Goal: Task Accomplishment & Management: Use online tool/utility

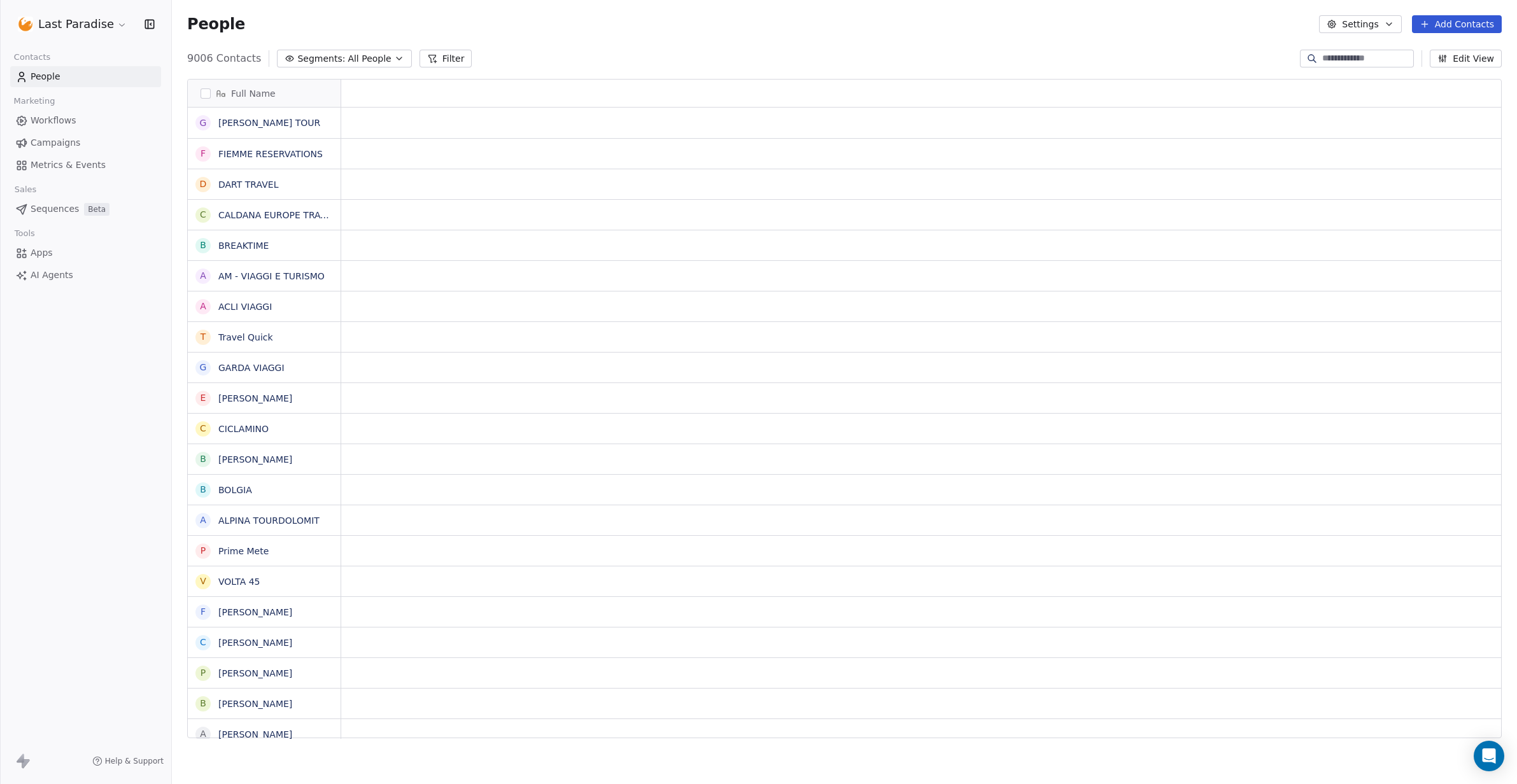
scroll to position [1, 1]
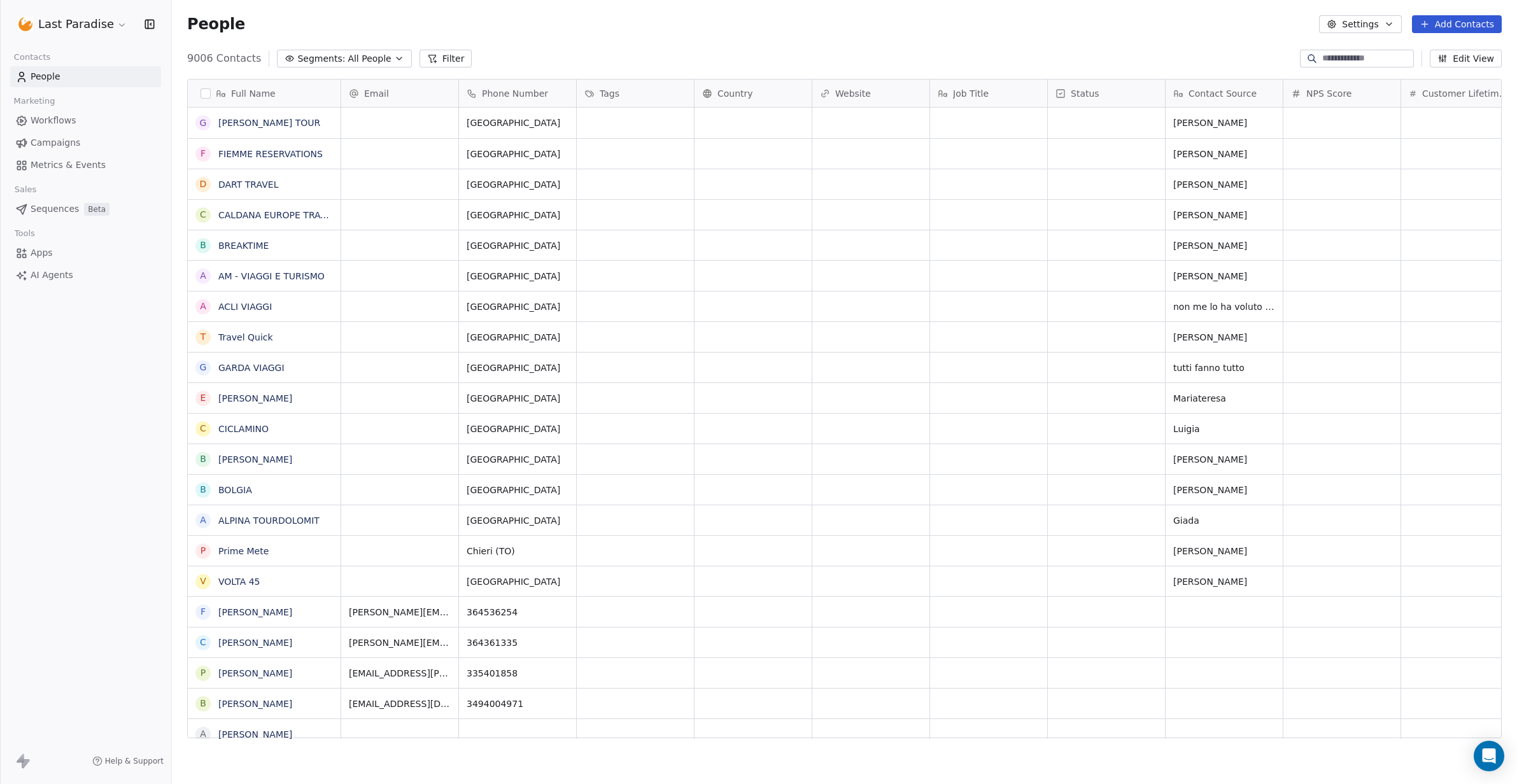
click at [58, 143] on span "Campaigns" at bounding box center [55, 143] width 49 height 13
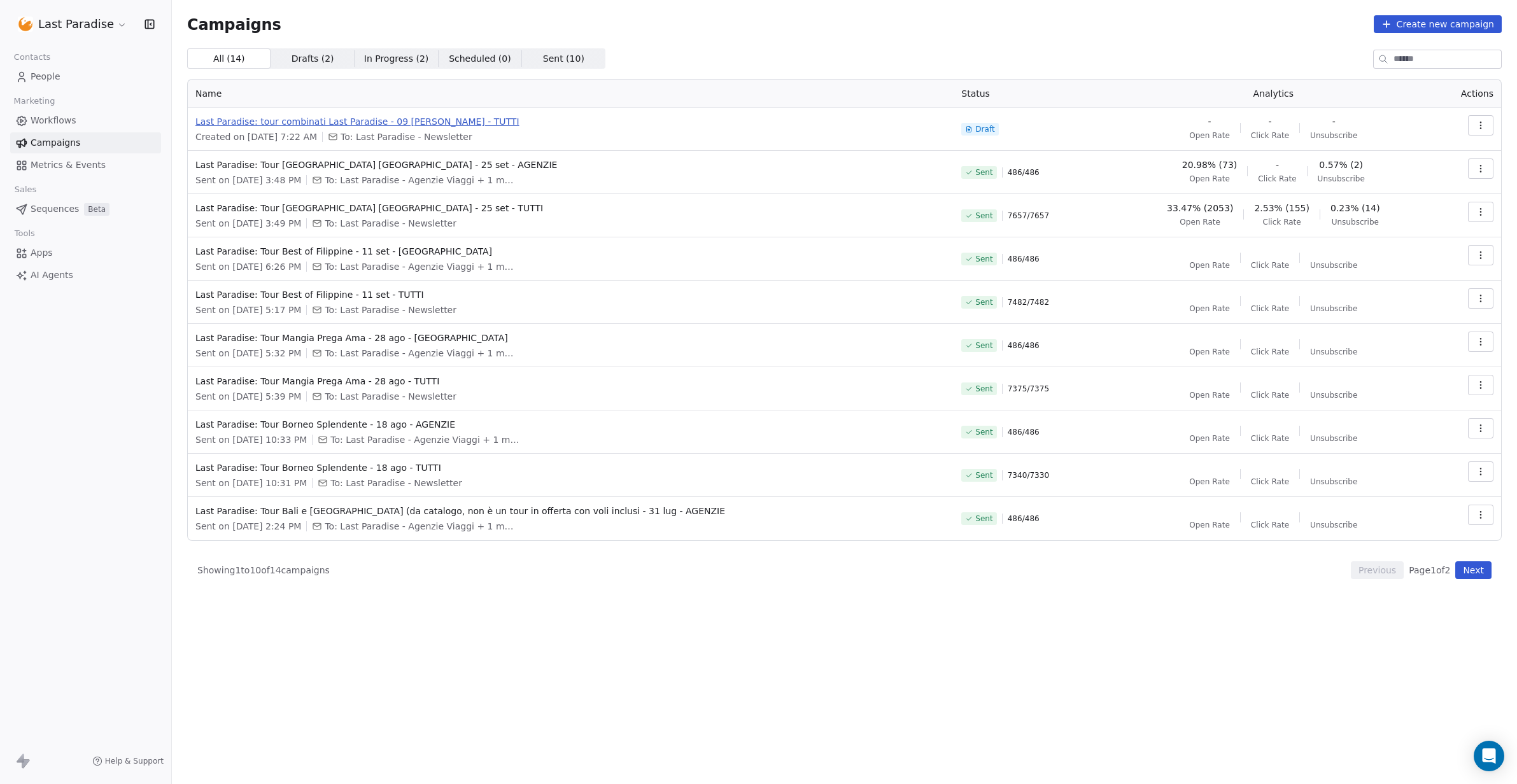
click at [280, 124] on span "Last Paradise: tour combinati Last Paradise - 09 [PERSON_NAME] - TUTTI" at bounding box center [571, 121] width 751 height 13
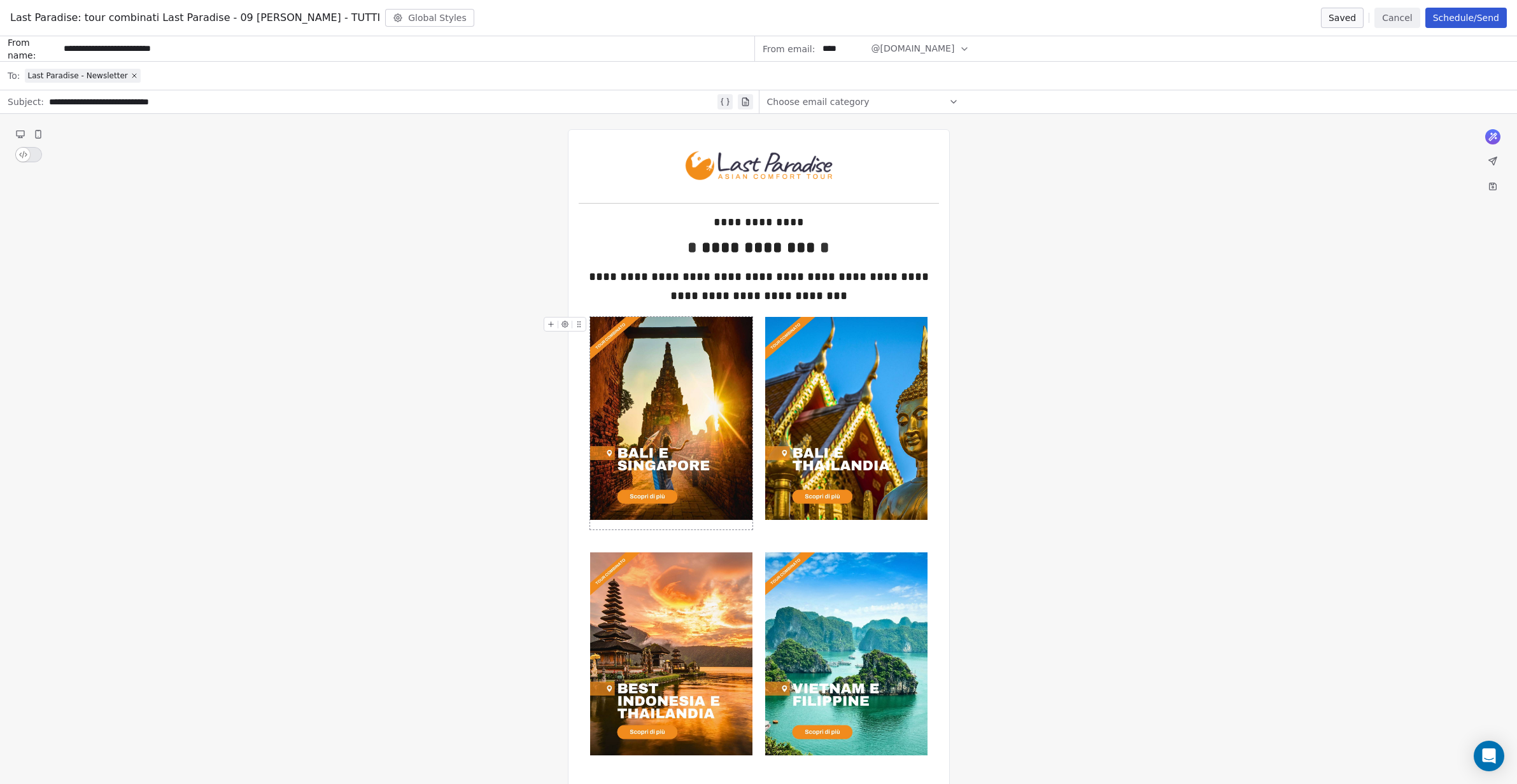
click at [646, 379] on img at bounding box center [671, 418] width 162 height 203
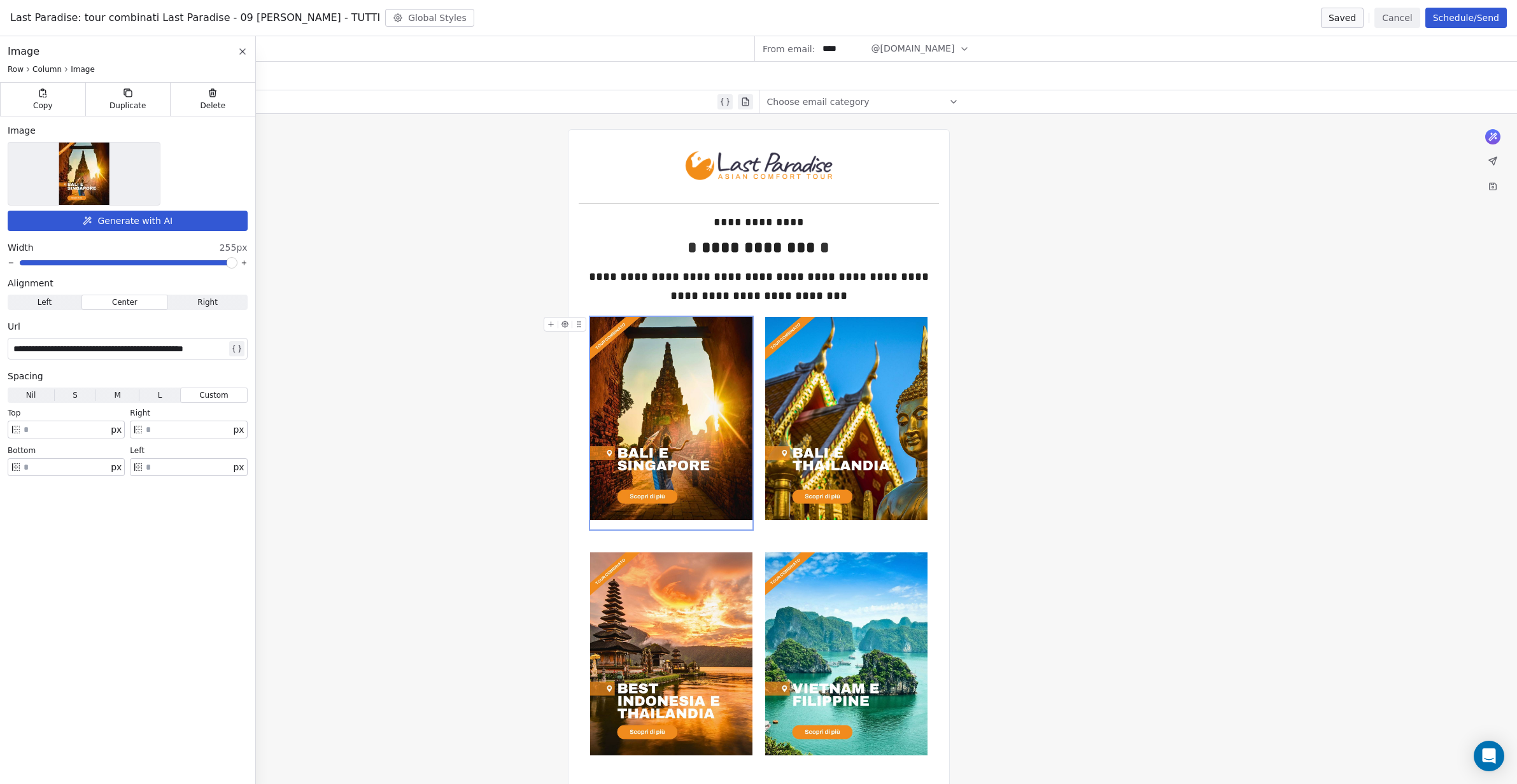
click at [94, 170] on img at bounding box center [84, 173] width 50 height 62
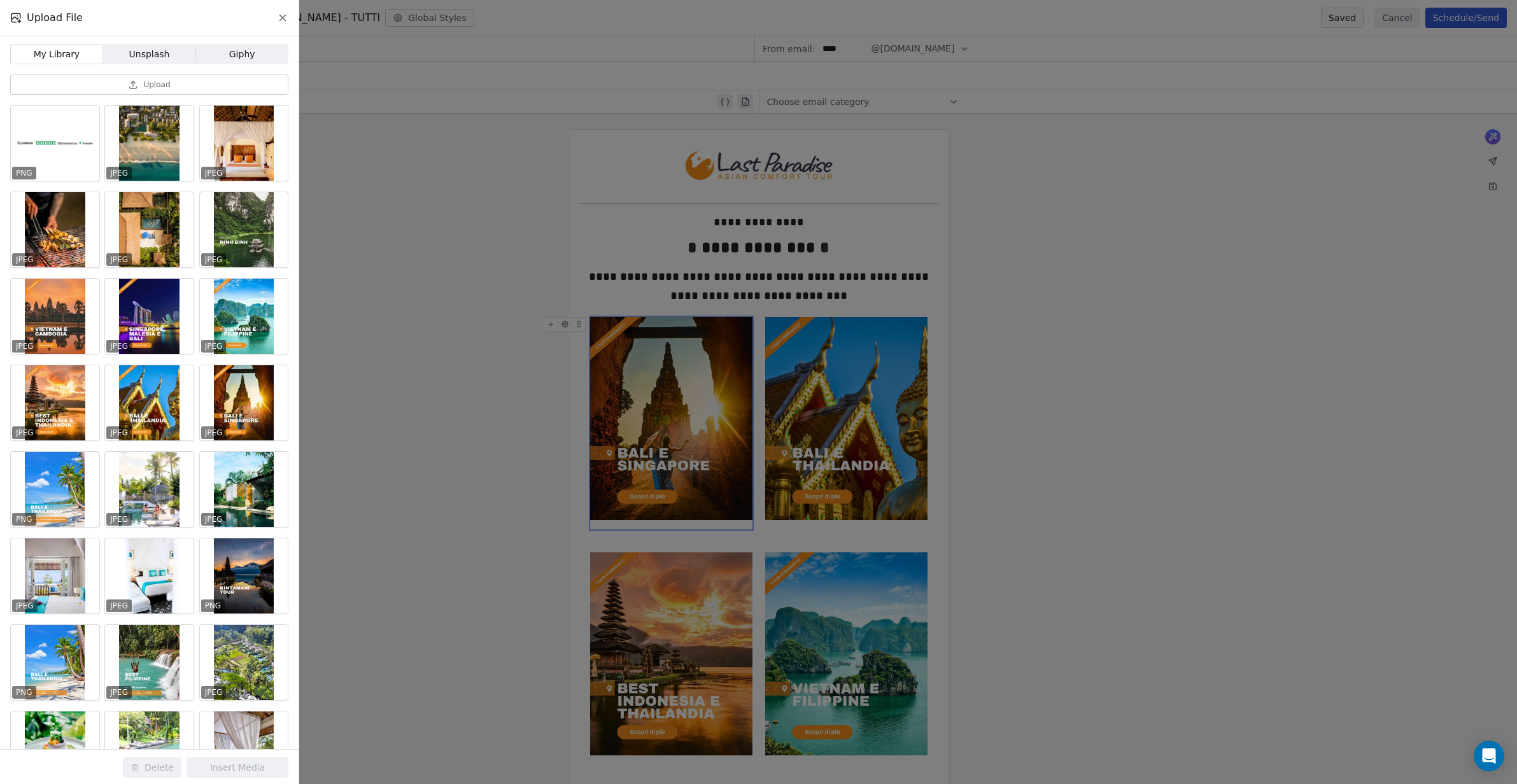
click at [148, 86] on span "Upload" at bounding box center [157, 85] width 27 height 10
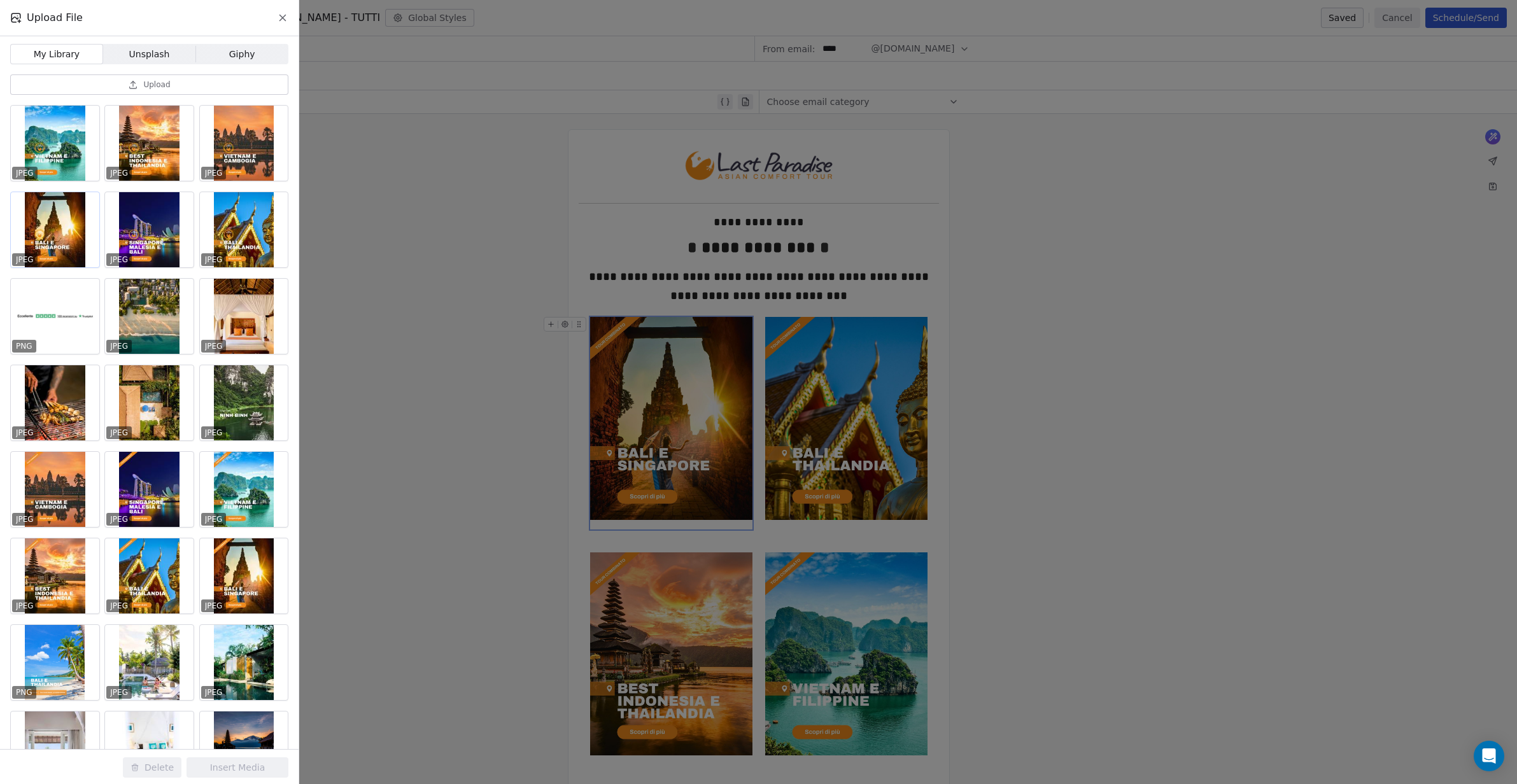
click at [61, 221] on div at bounding box center [55, 229] width 88 height 75
click at [242, 768] on button "Insert Media" at bounding box center [238, 767] width 102 height 20
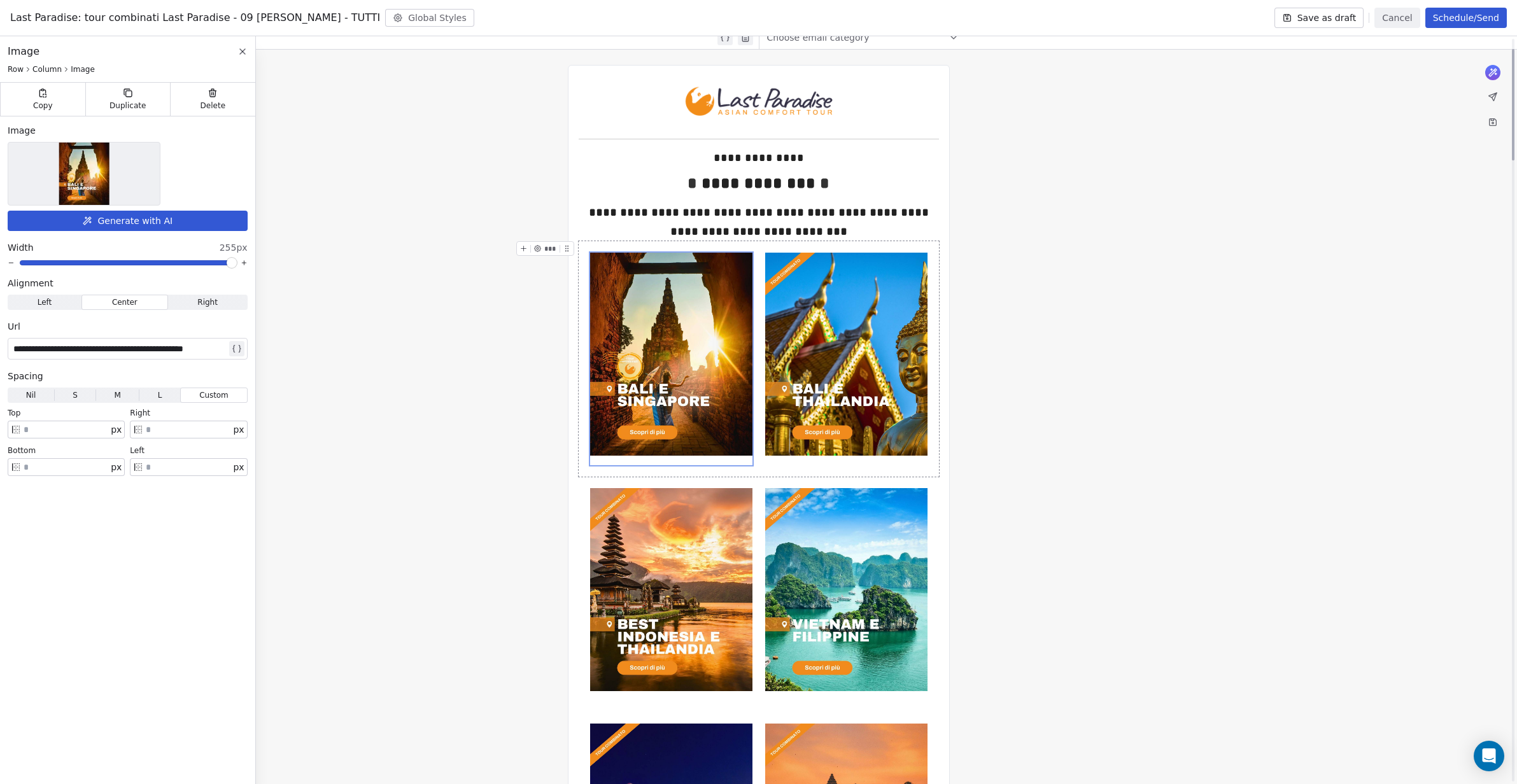
scroll to position [70, 0]
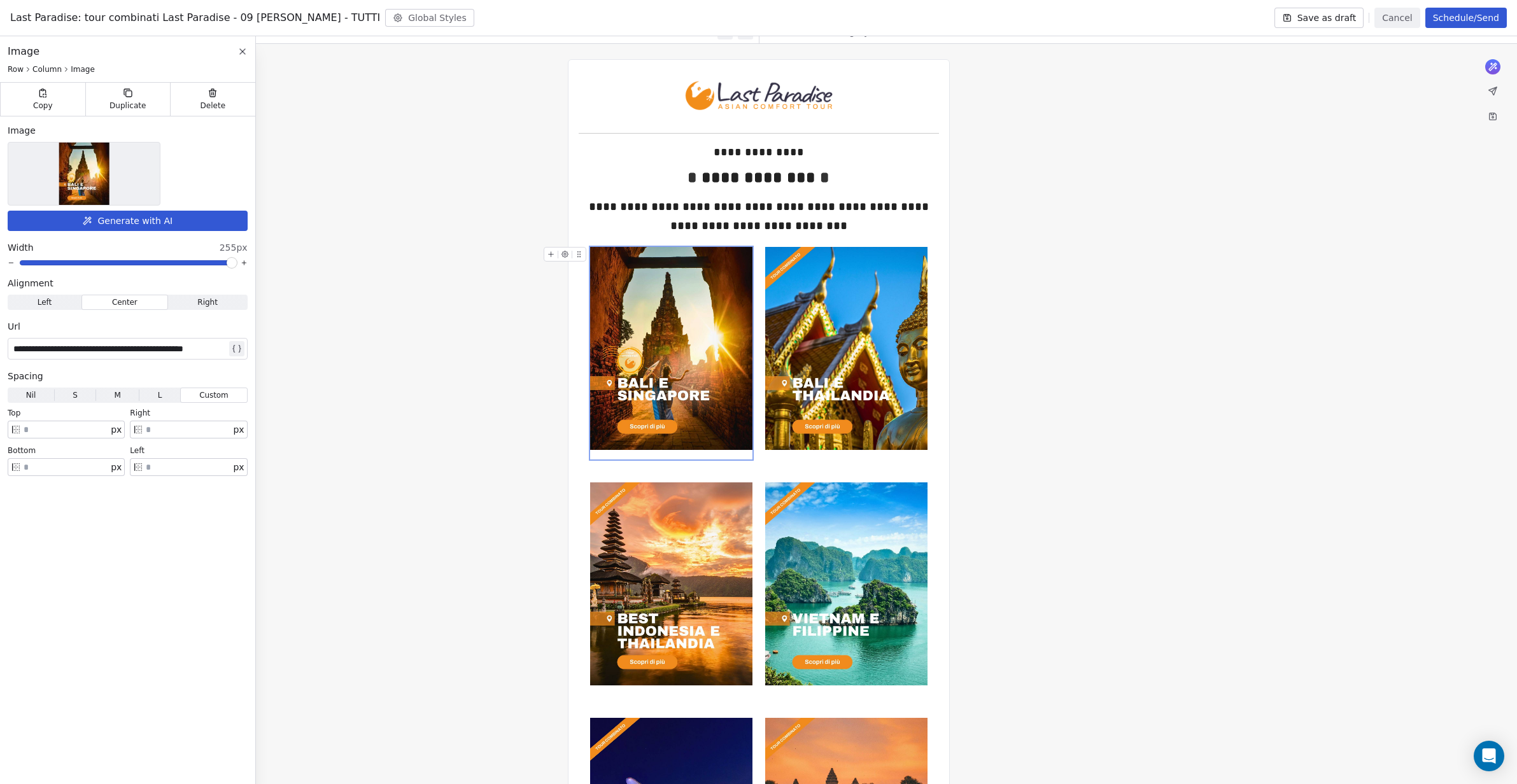
drag, startPoint x: 671, startPoint y: 327, endPoint x: 632, endPoint y: 312, distance: 41.8
click at [671, 326] on img at bounding box center [671, 348] width 162 height 203
click at [85, 164] on img at bounding box center [84, 173] width 50 height 62
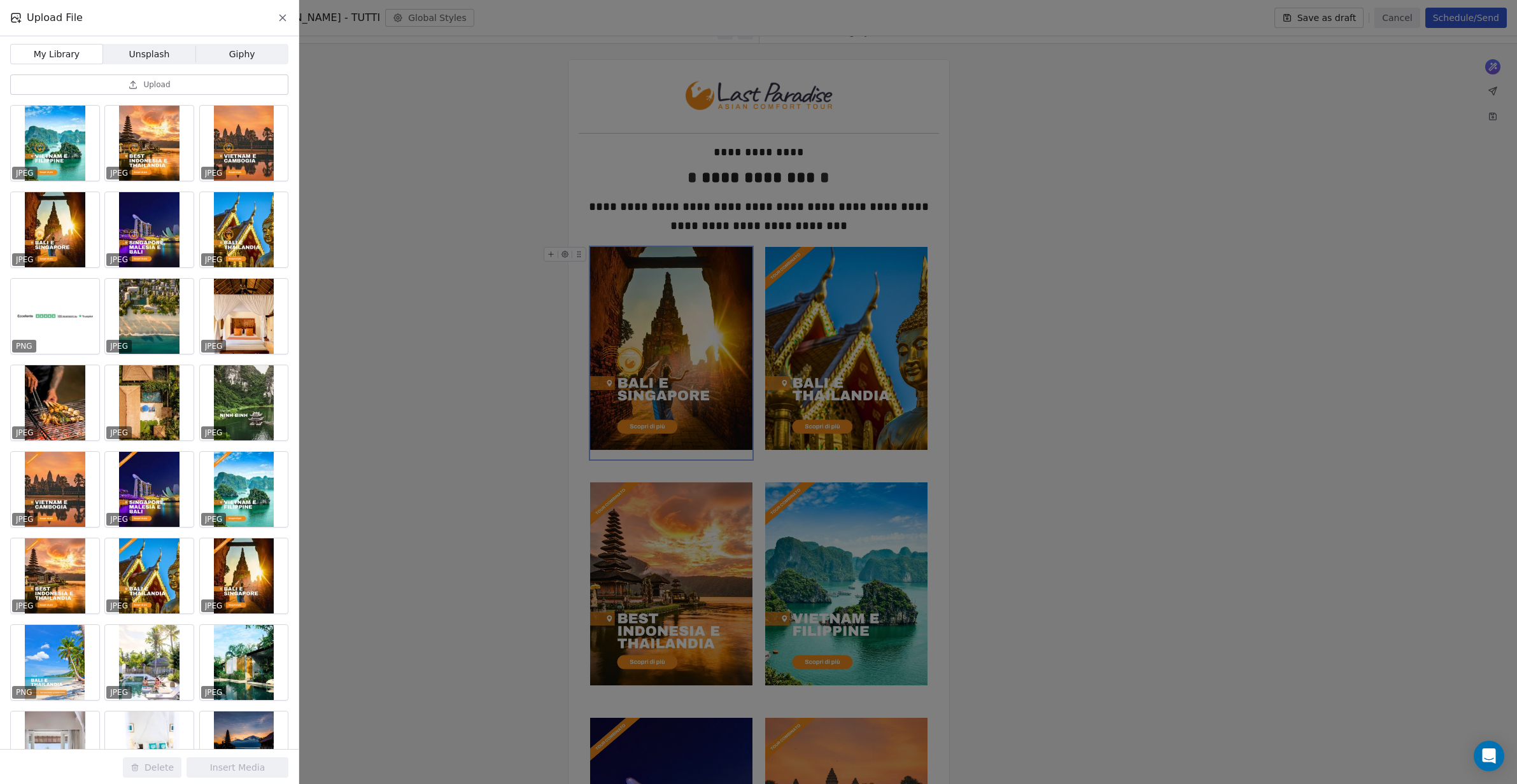
click at [175, 85] on button "Upload" at bounding box center [149, 84] width 278 height 20
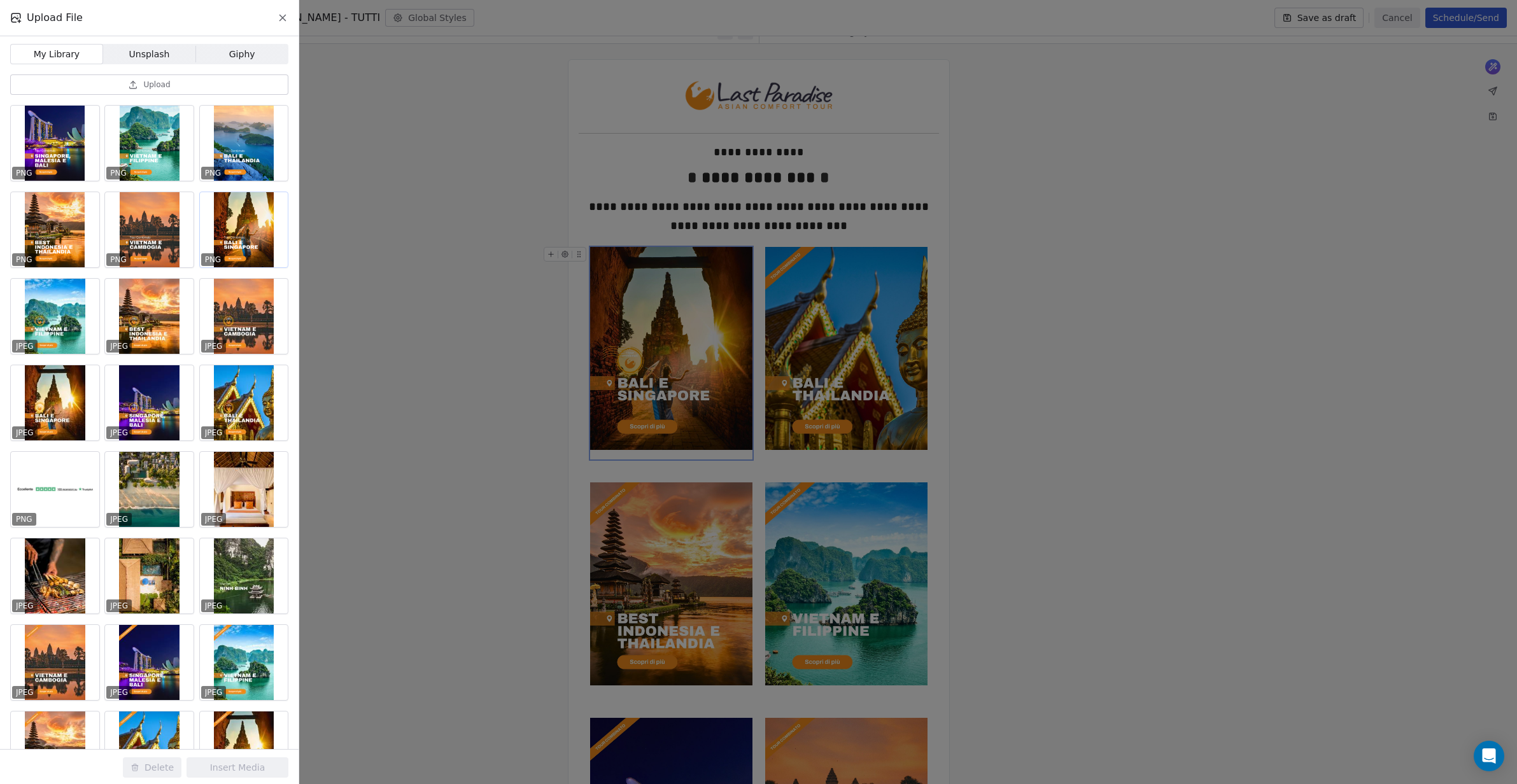
click at [247, 216] on div at bounding box center [244, 229] width 88 height 75
drag, startPoint x: 241, startPoint y: 759, endPoint x: 268, endPoint y: 750, distance: 28.5
click at [241, 759] on button "Insert Media" at bounding box center [238, 767] width 102 height 20
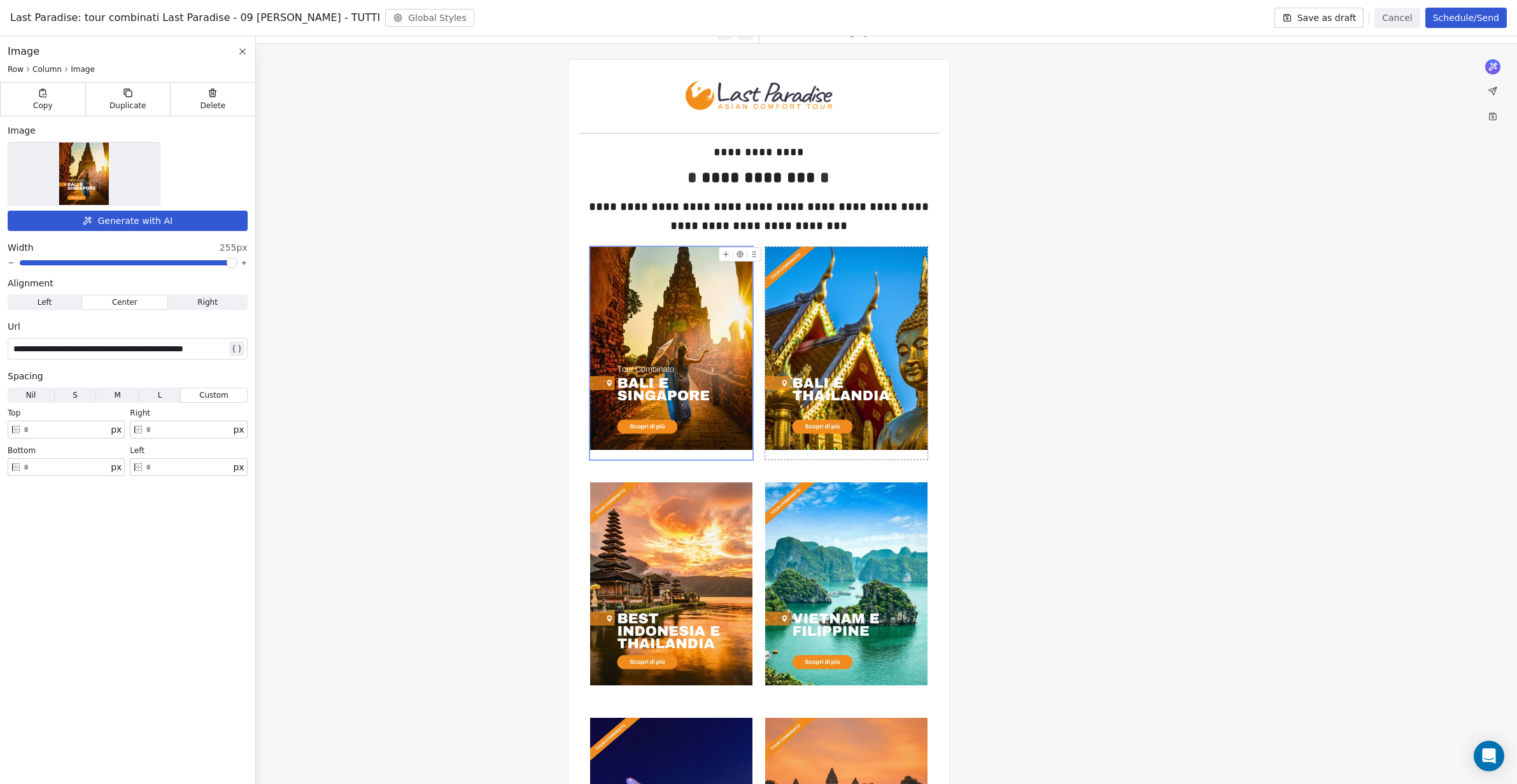
click at [867, 318] on img at bounding box center [846, 348] width 162 height 203
click at [102, 170] on img at bounding box center [84, 173] width 50 height 62
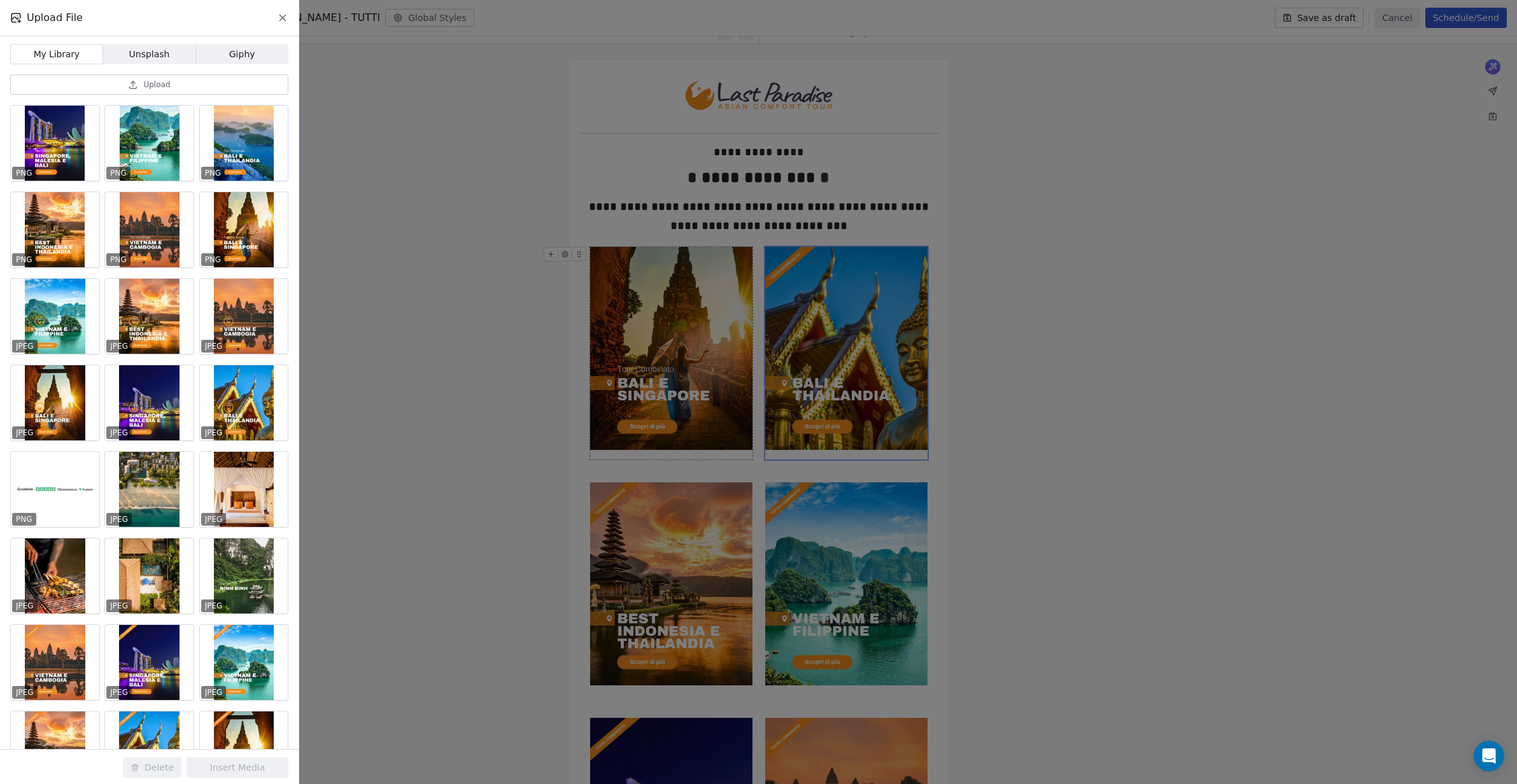
click at [247, 145] on div at bounding box center [244, 143] width 88 height 75
click at [229, 771] on button "Insert Media" at bounding box center [238, 767] width 102 height 20
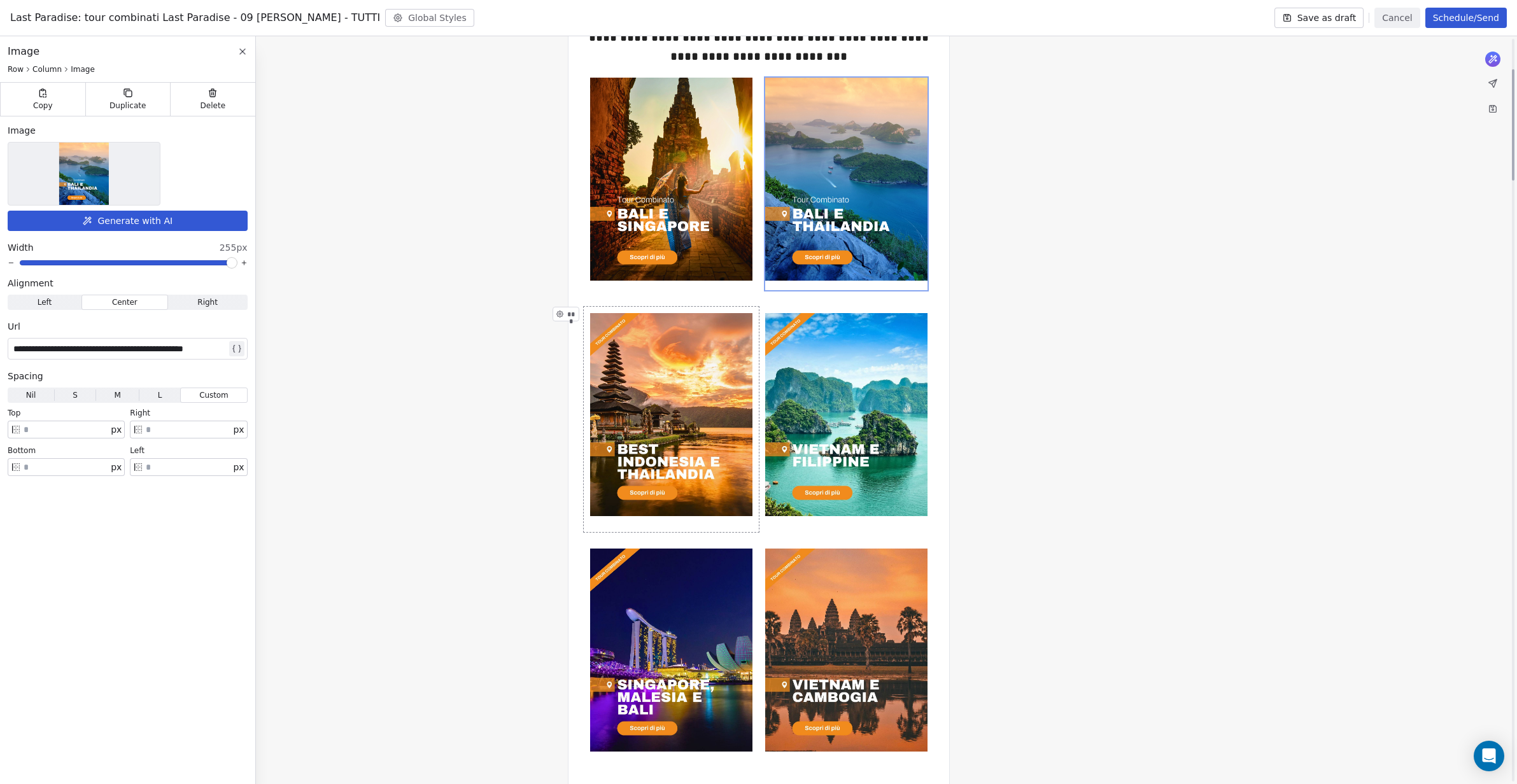
scroll to position [241, 0]
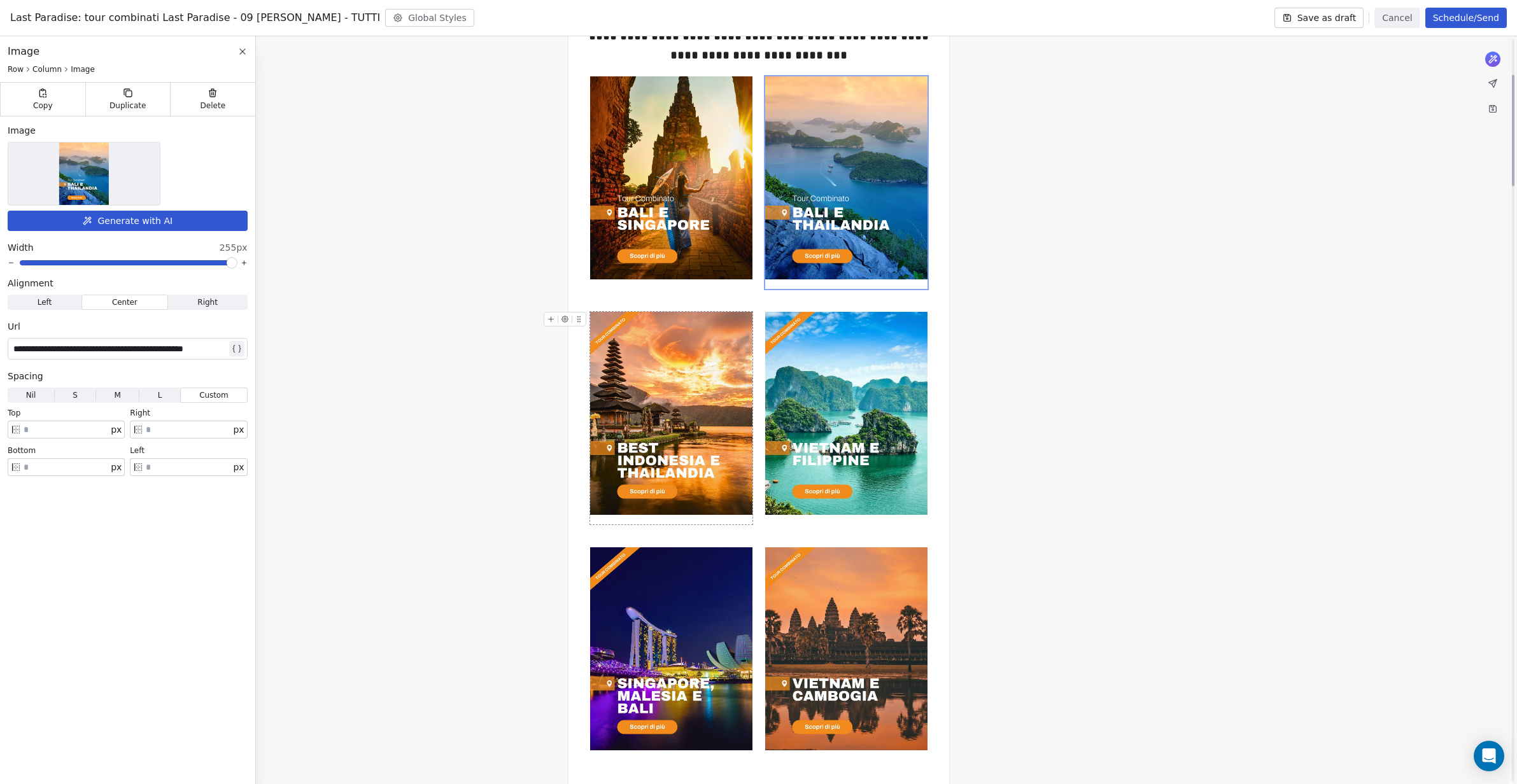
click at [654, 385] on img at bounding box center [671, 413] width 162 height 203
click at [85, 173] on img at bounding box center [84, 173] width 50 height 62
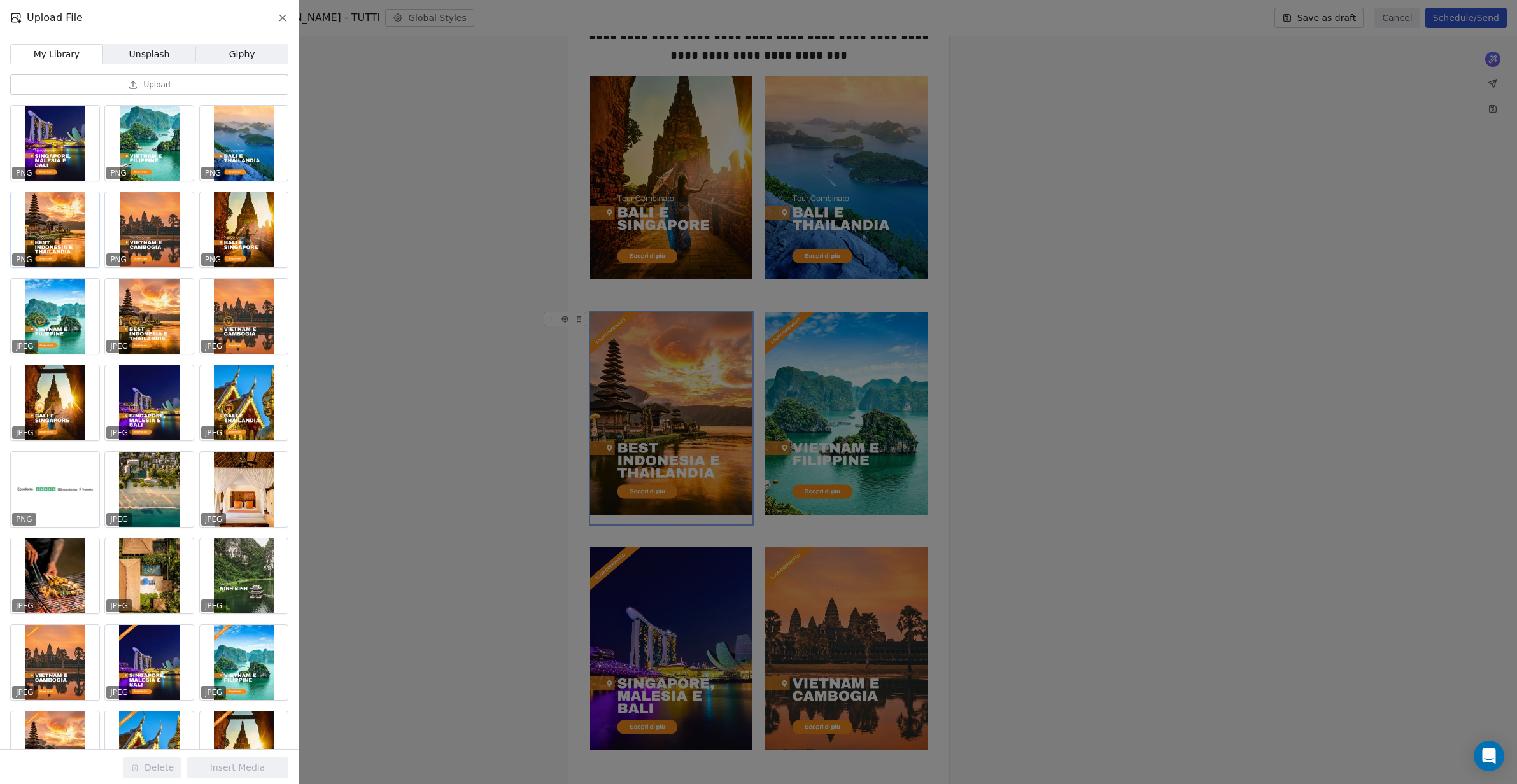
click at [59, 225] on div at bounding box center [55, 229] width 88 height 75
click at [262, 762] on button "Insert Media" at bounding box center [238, 767] width 102 height 20
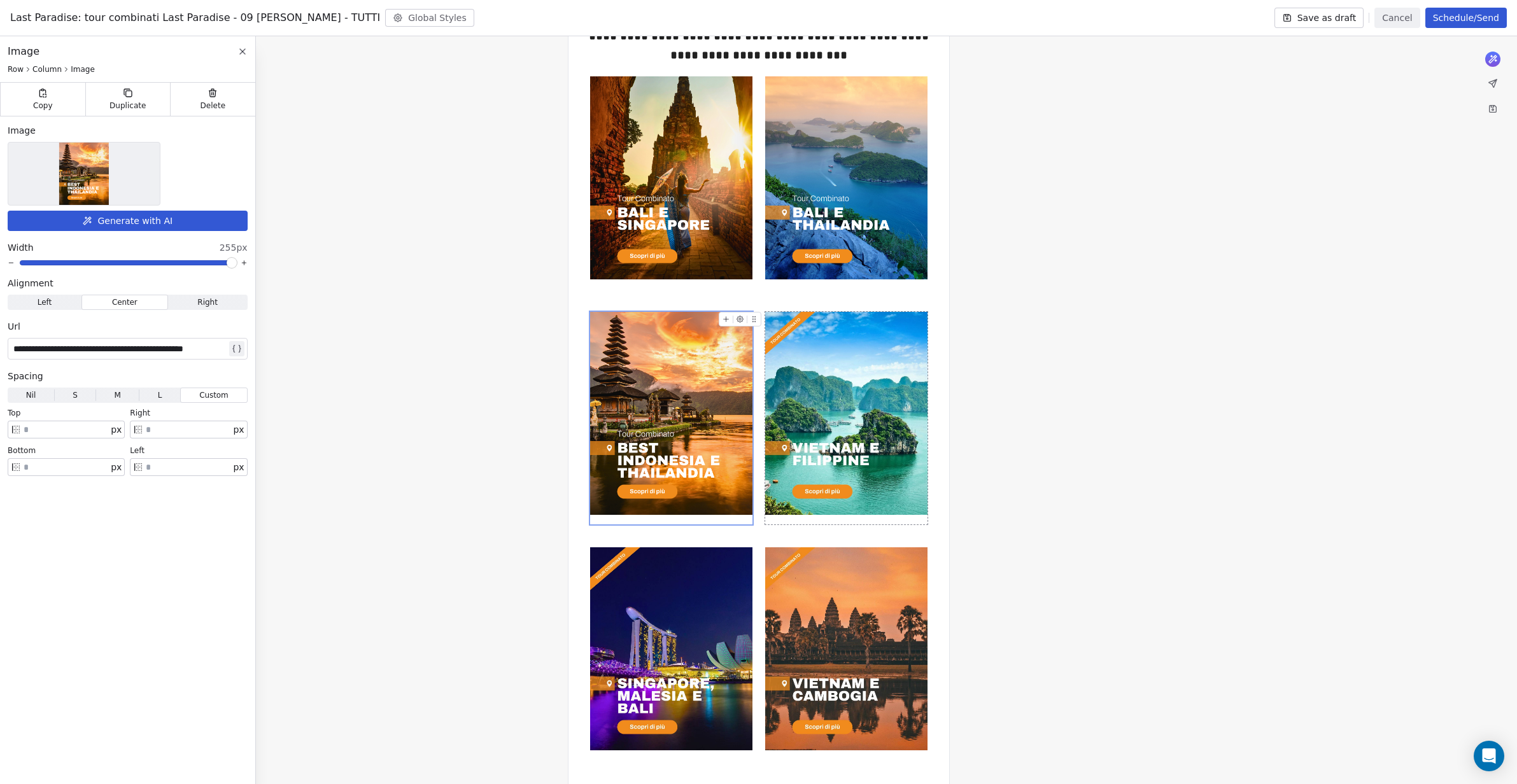
click at [857, 387] on img at bounding box center [846, 413] width 162 height 203
click at [94, 169] on img at bounding box center [84, 173] width 50 height 62
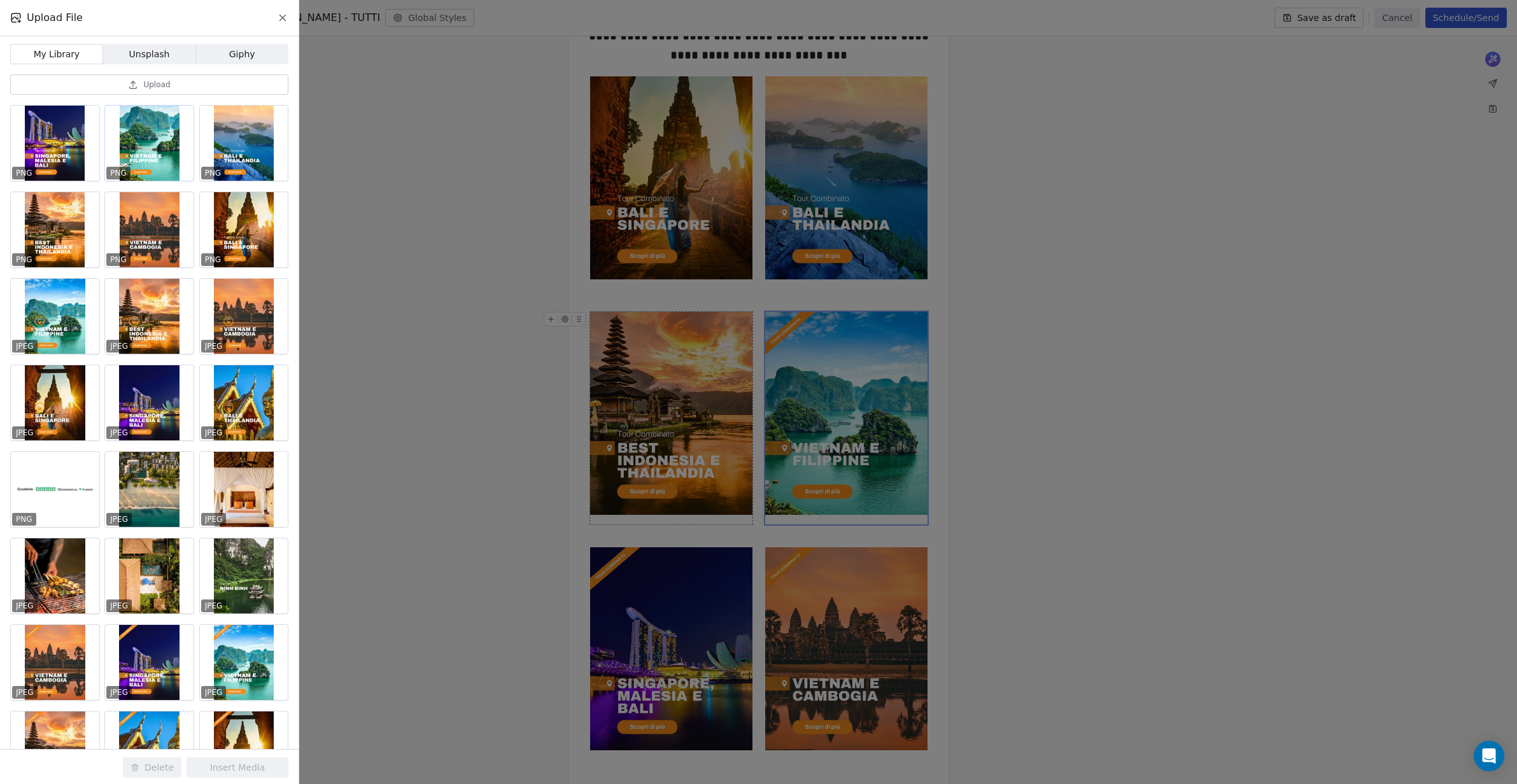
click at [147, 145] on div at bounding box center [149, 143] width 88 height 75
click at [256, 771] on button "Insert Media" at bounding box center [238, 767] width 102 height 20
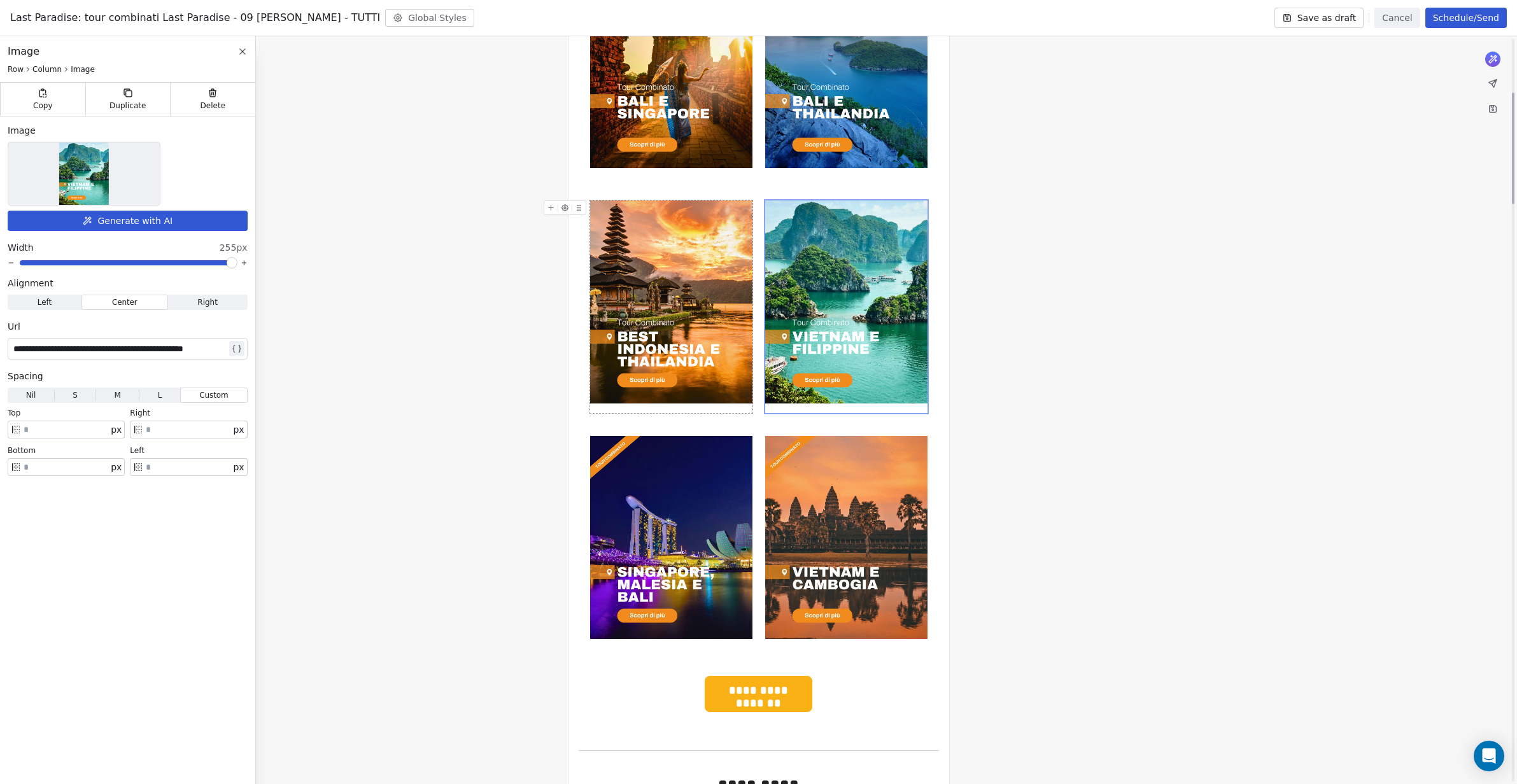
scroll to position [364, 0]
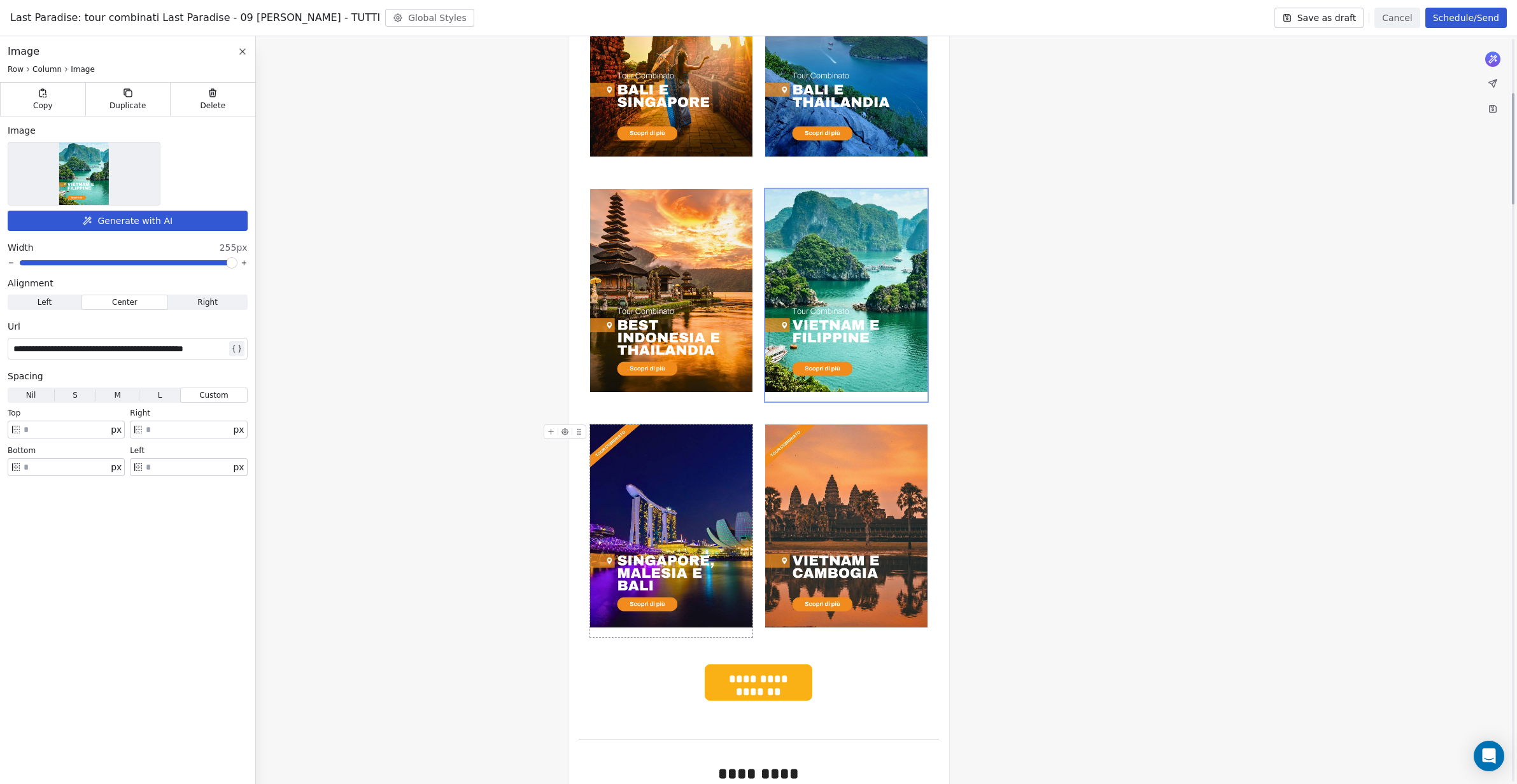
click at [652, 465] on img at bounding box center [671, 525] width 162 height 203
click at [99, 170] on img at bounding box center [84, 173] width 50 height 62
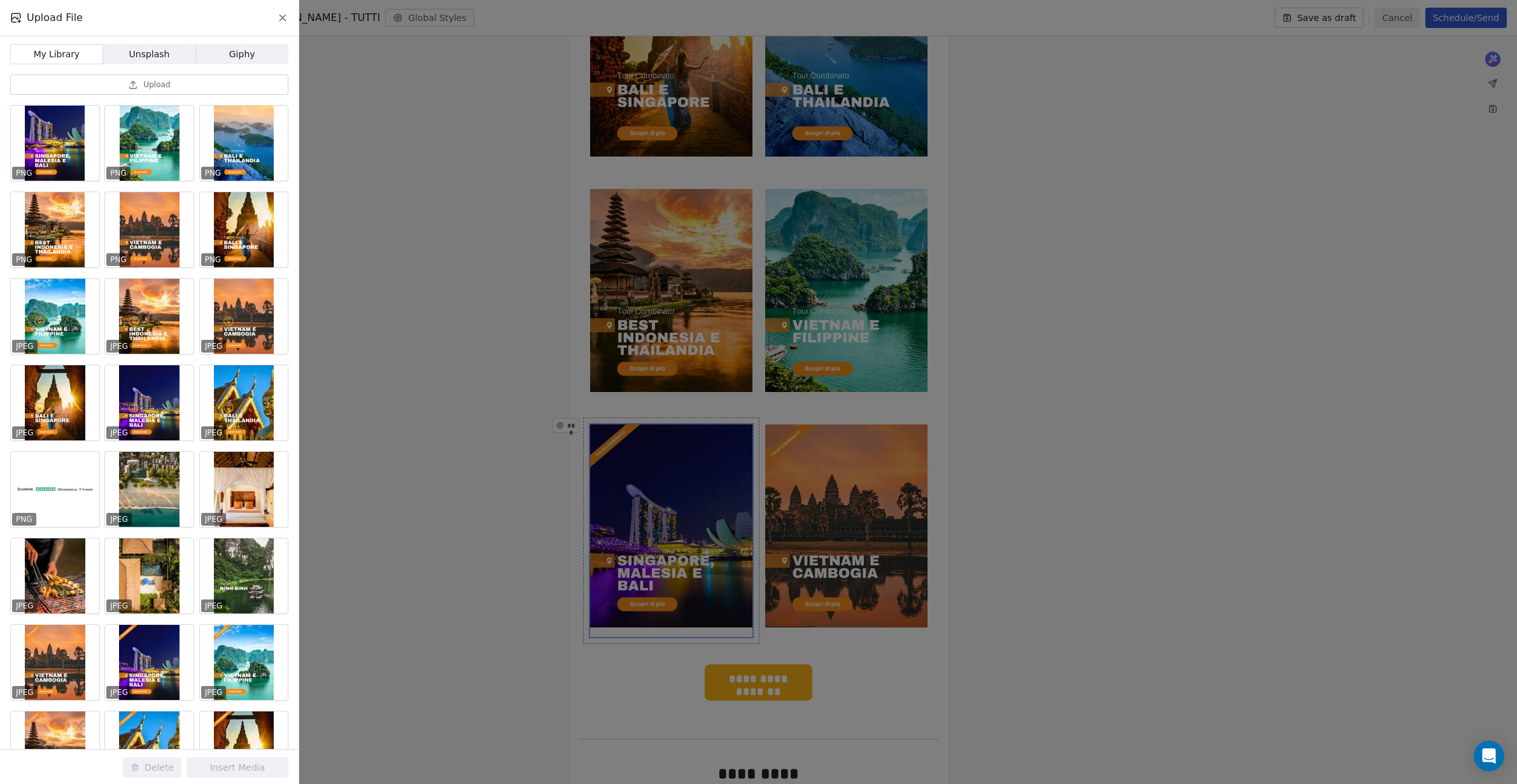
click at [73, 133] on div at bounding box center [55, 143] width 88 height 75
click at [229, 764] on button "Insert Media" at bounding box center [238, 767] width 102 height 20
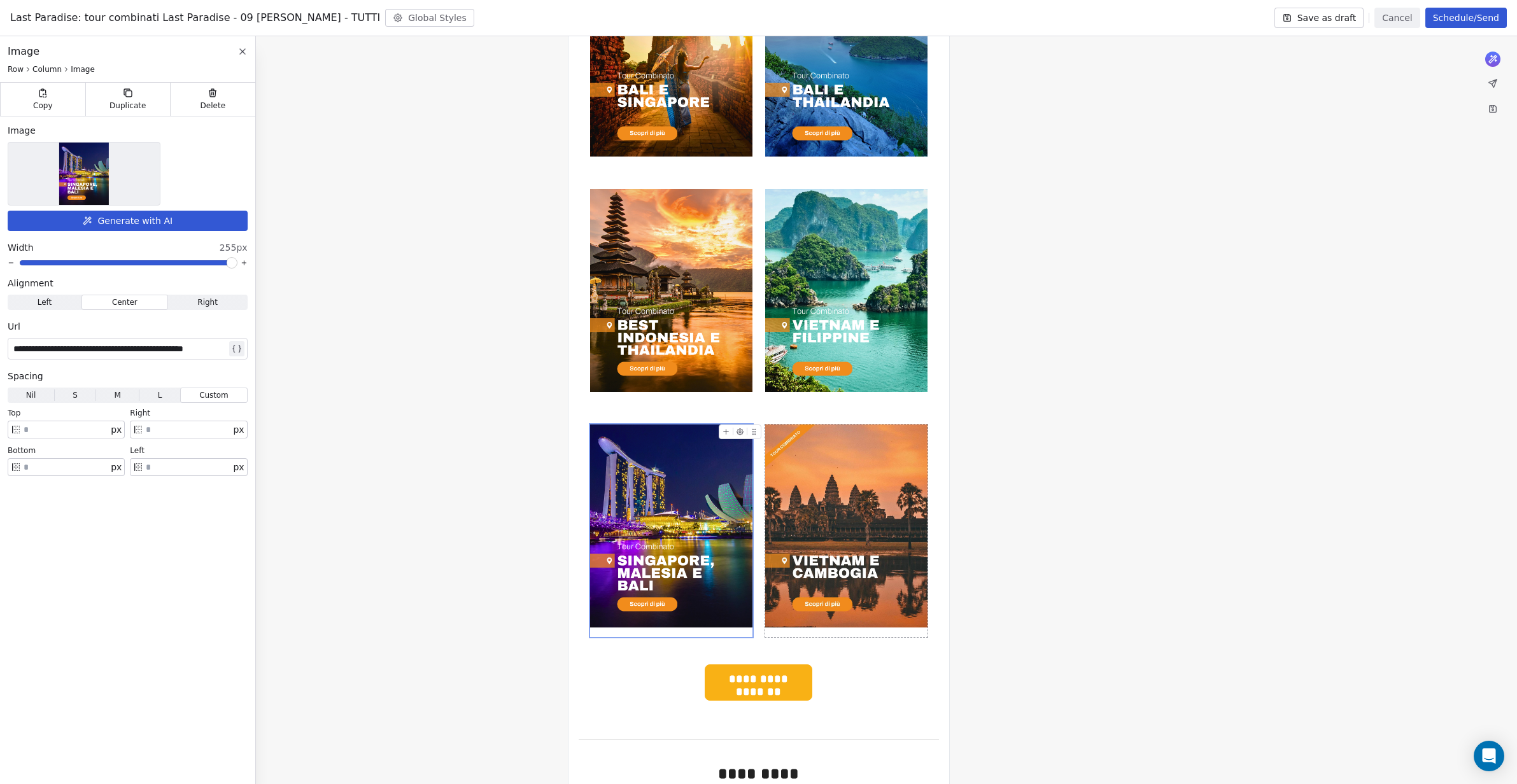
click at [839, 492] on img at bounding box center [846, 525] width 162 height 203
click at [91, 175] on img at bounding box center [84, 173] width 50 height 62
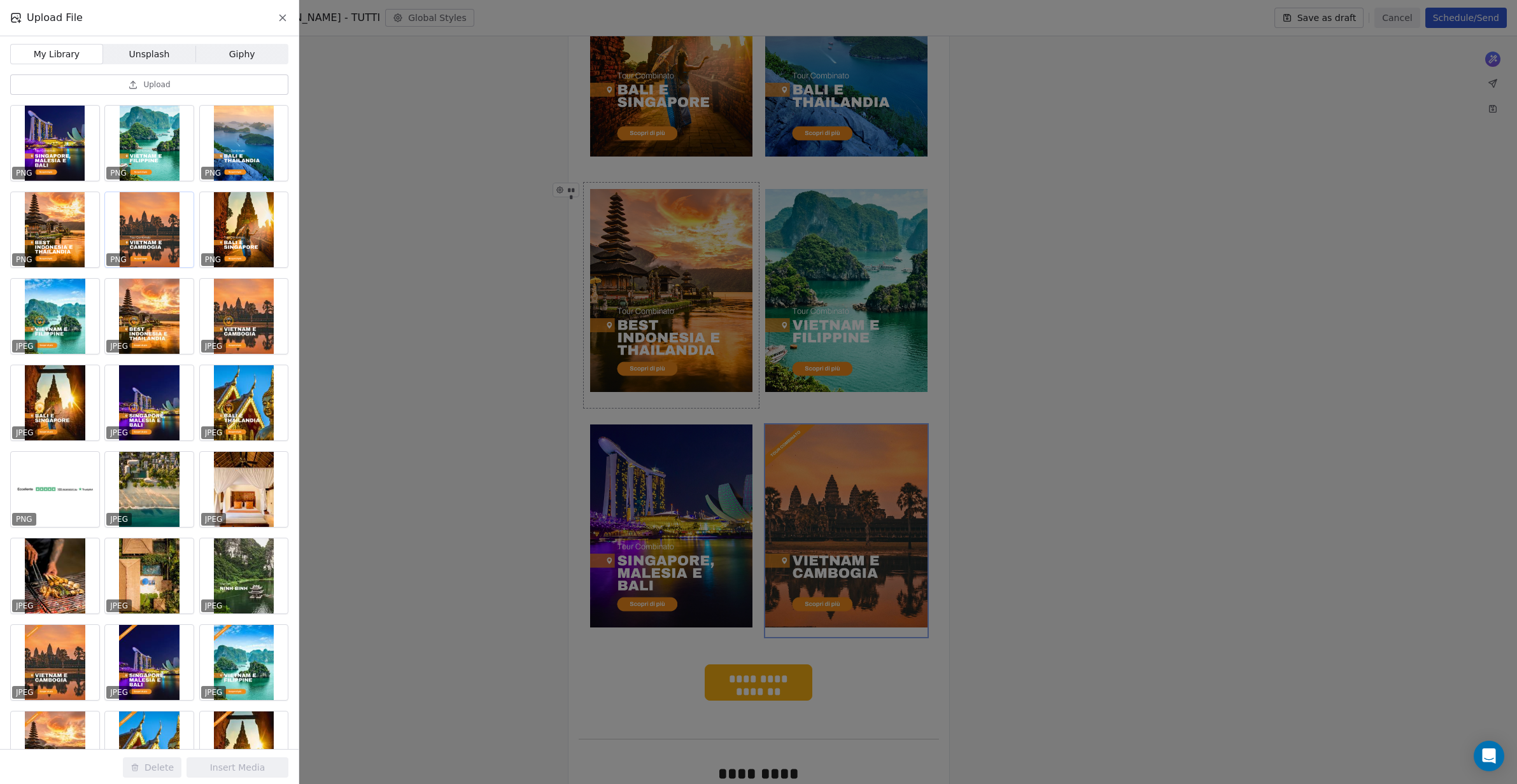
click at [160, 221] on div at bounding box center [149, 229] width 88 height 75
drag, startPoint x: 257, startPoint y: 768, endPoint x: 343, endPoint y: 720, distance: 98.5
click at [257, 768] on button "Insert Media" at bounding box center [238, 767] width 102 height 20
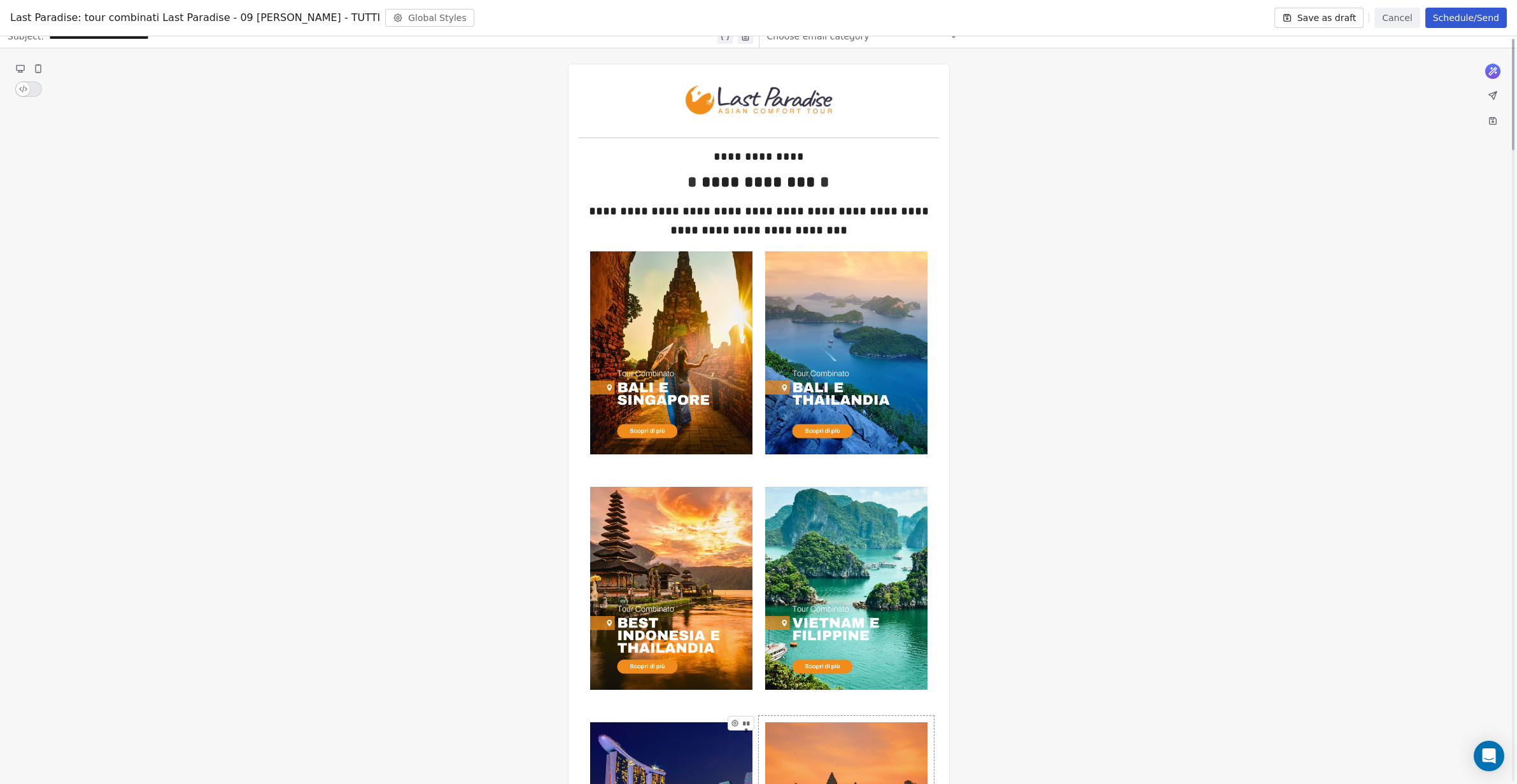
scroll to position [0, 0]
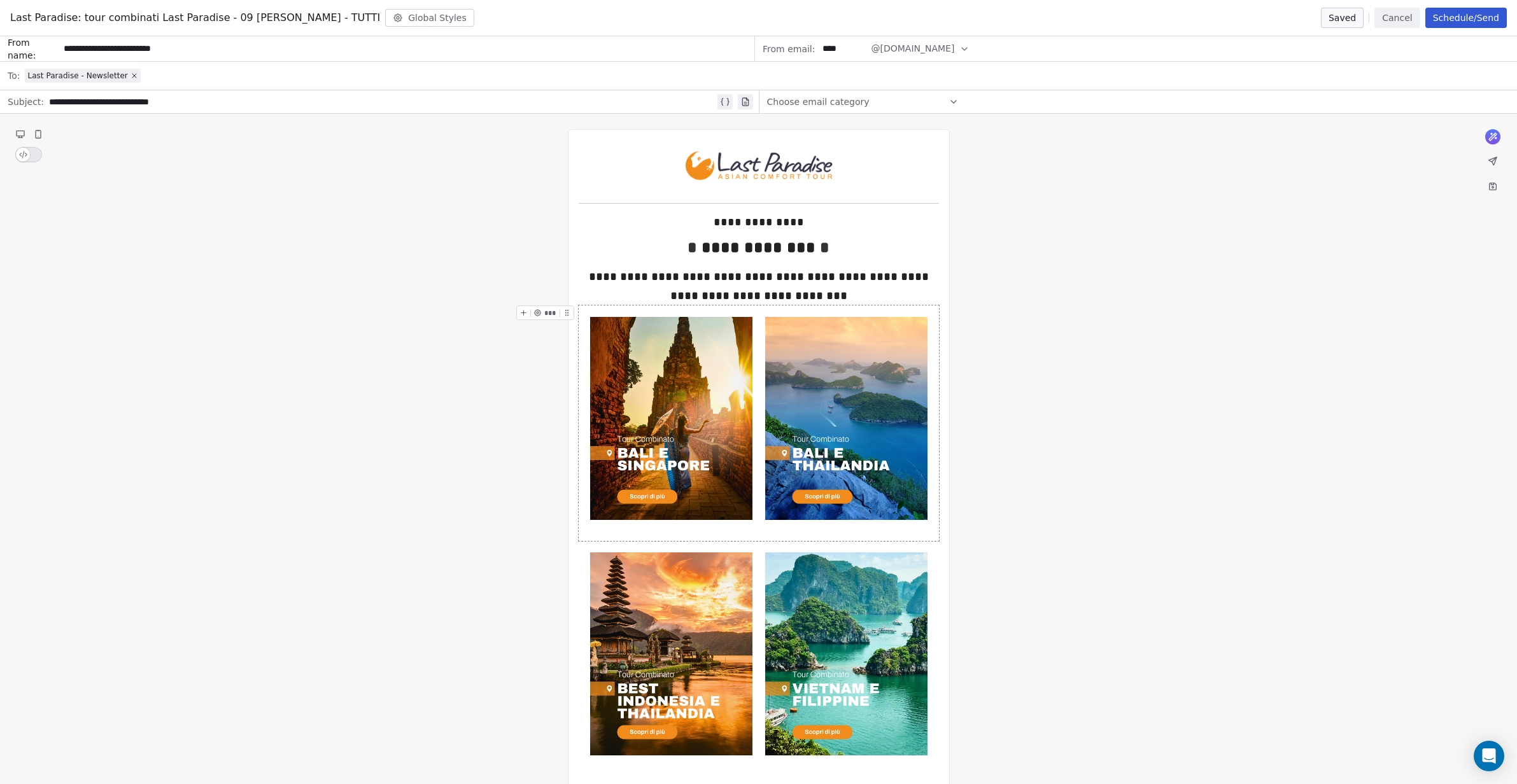
drag, startPoint x: 512, startPoint y: 248, endPoint x: 495, endPoint y: 260, distance: 20.8
click at [598, 245] on div "**********" at bounding box center [758, 249] width 360 height 21
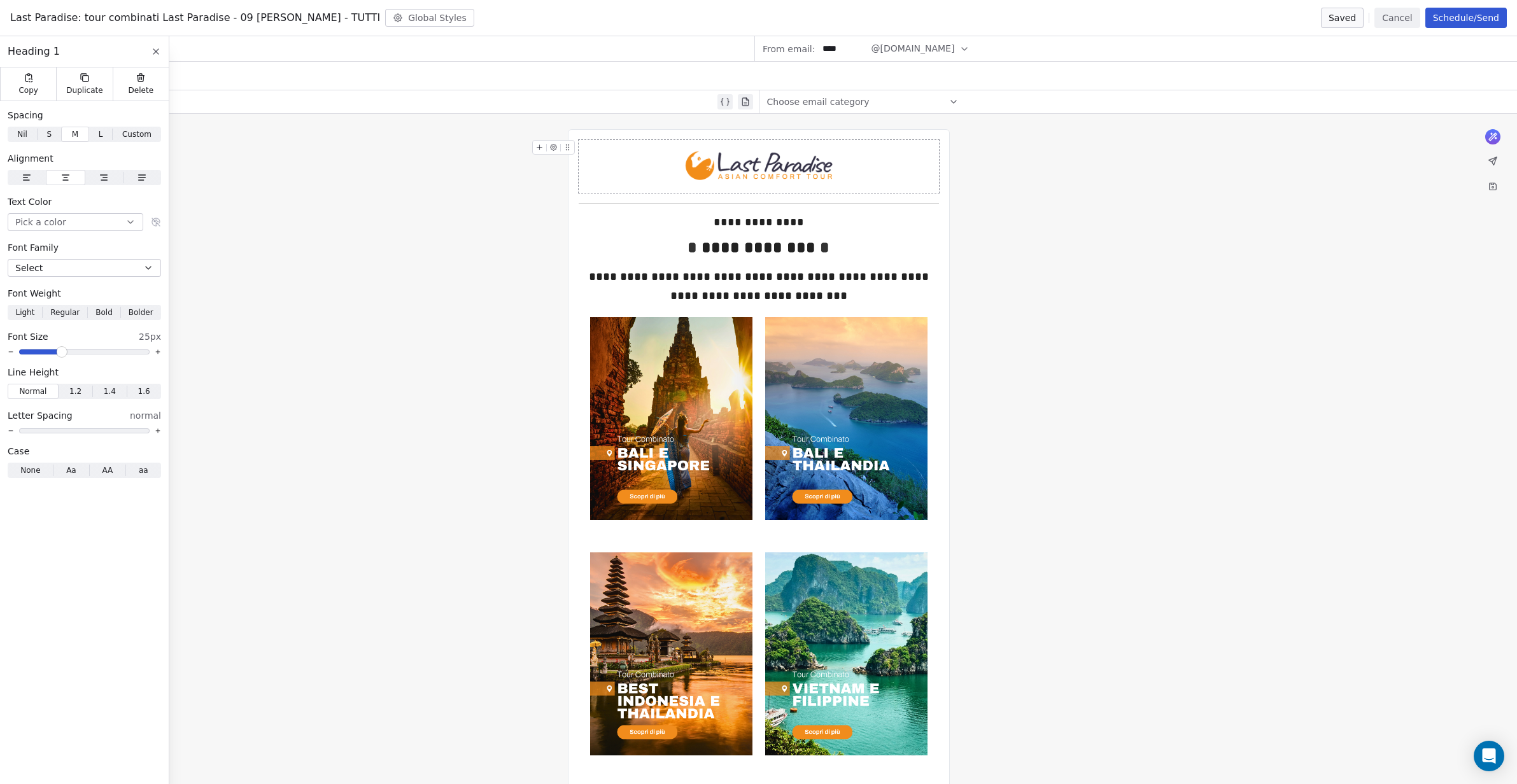
click at [568, 149] on icon at bounding box center [567, 147] width 8 height 8
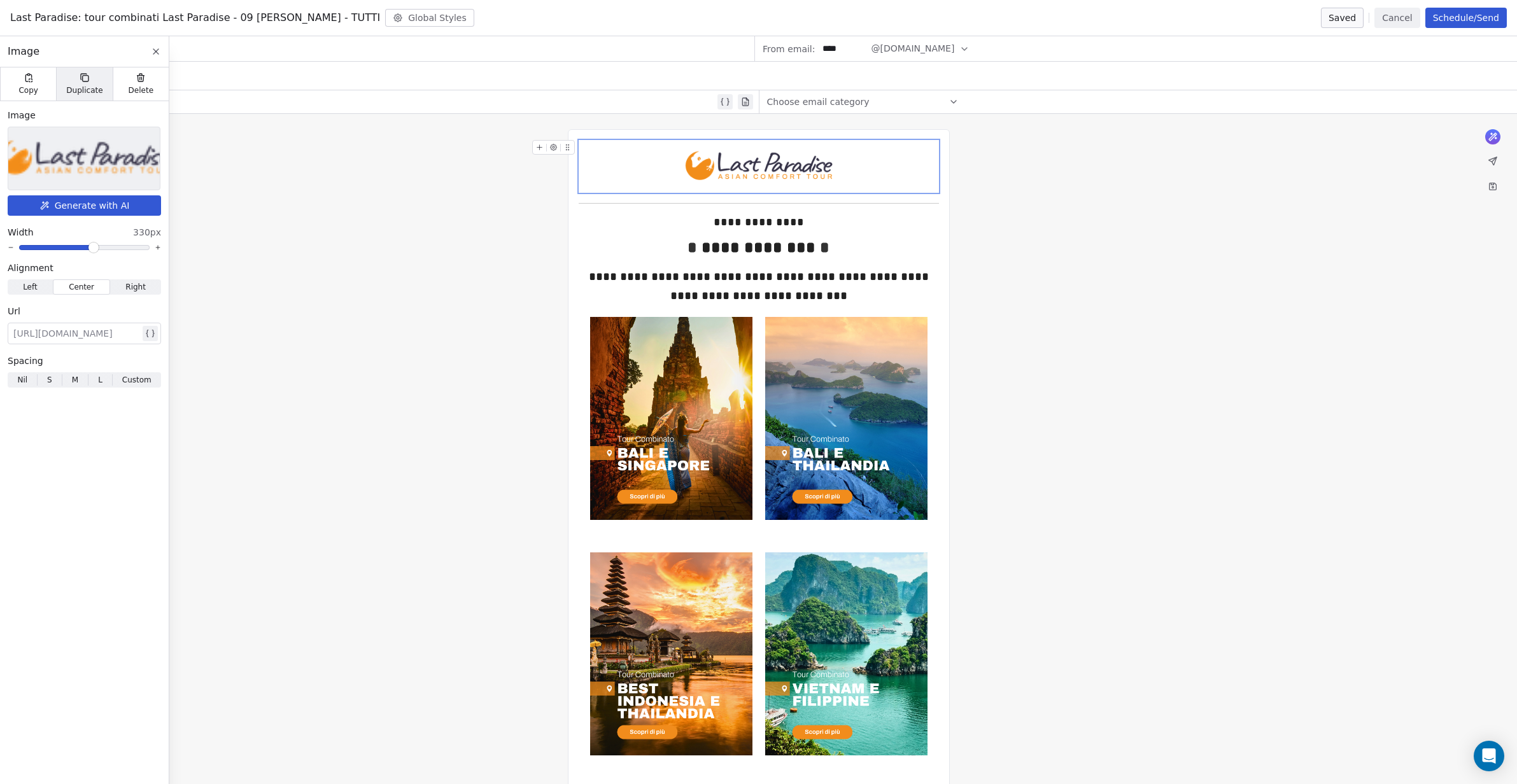
click at [83, 88] on span "Duplicate" at bounding box center [84, 91] width 36 height 10
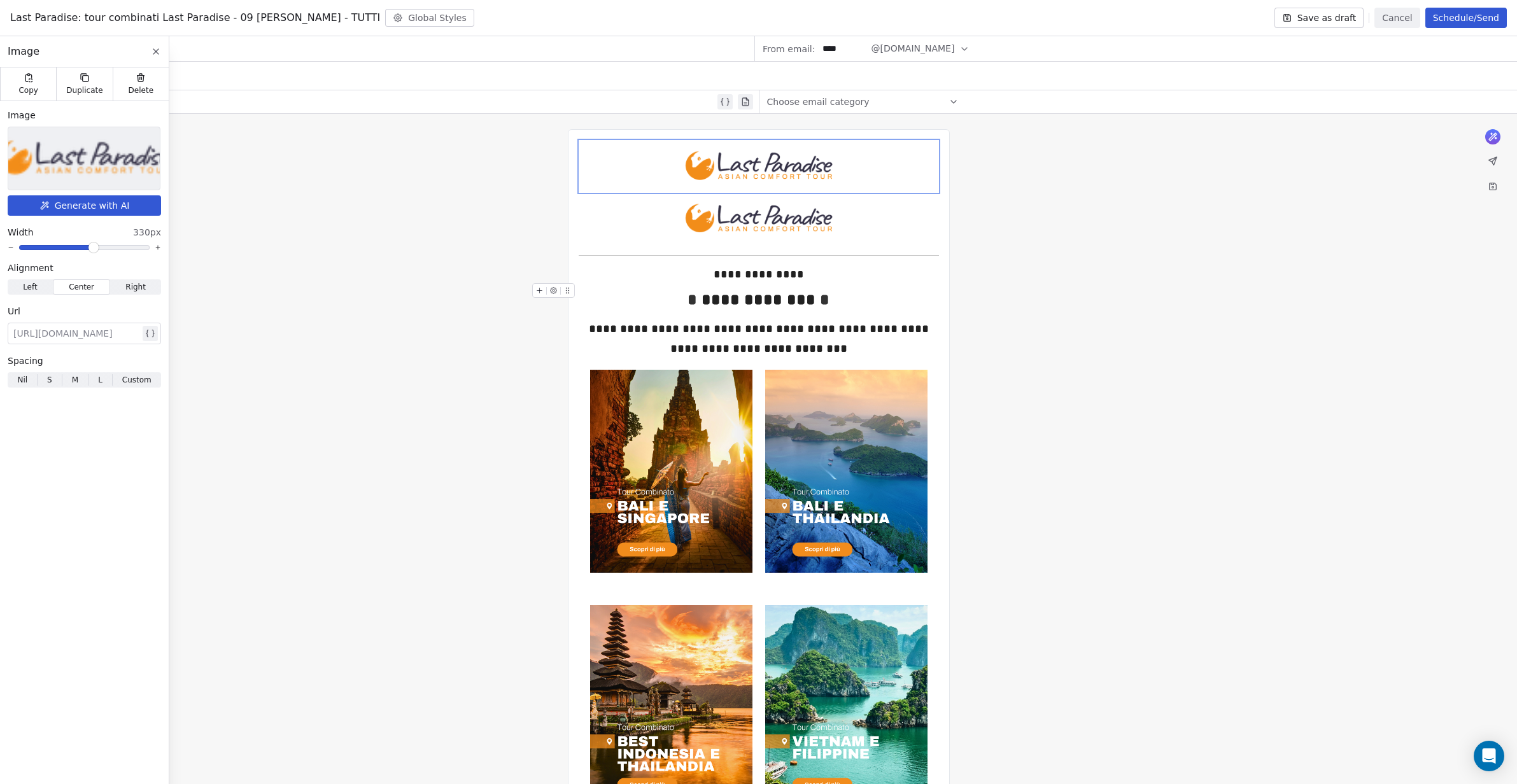
drag, startPoint x: 633, startPoint y: 220, endPoint x: 622, endPoint y: 280, distance: 61.0
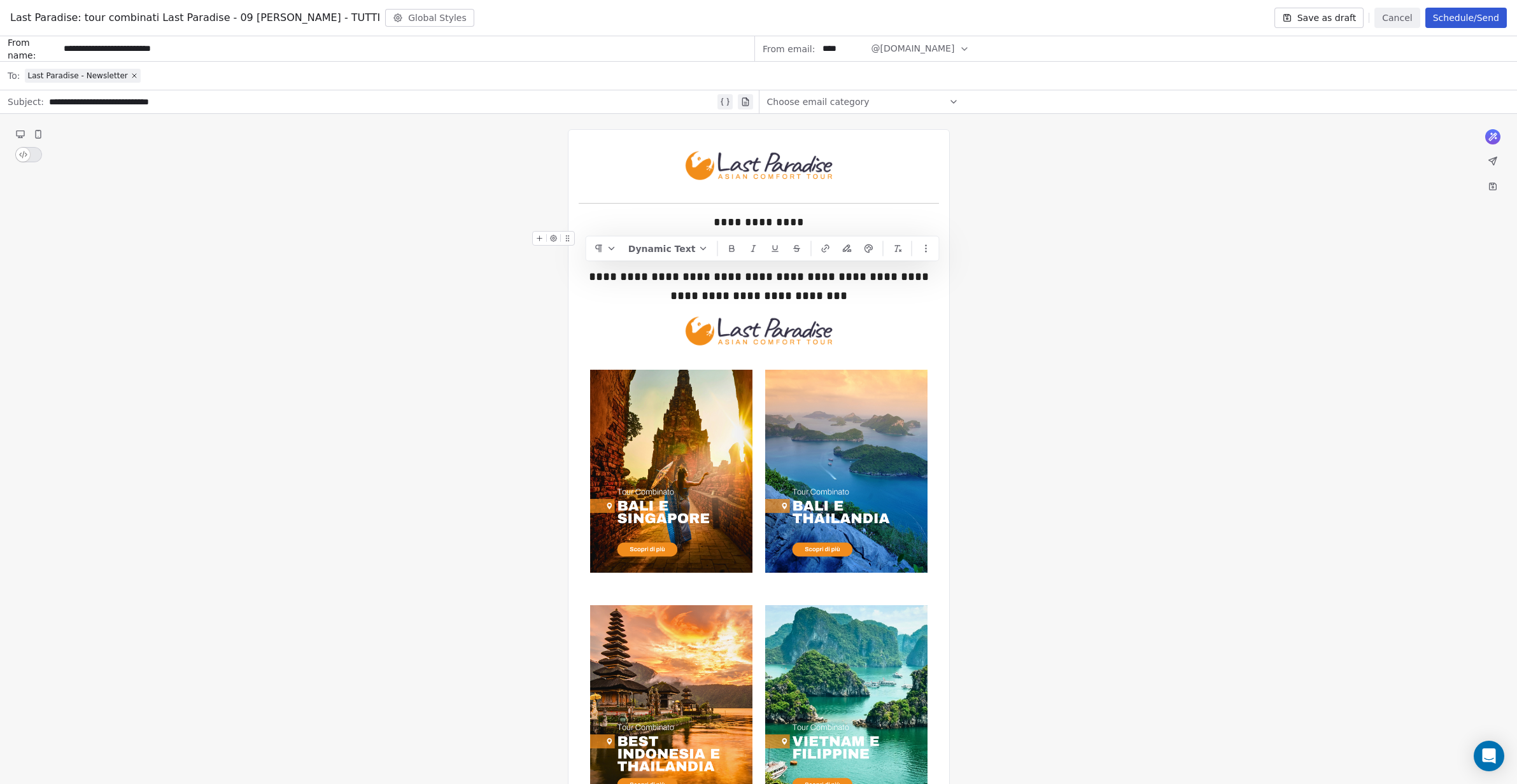
click at [742, 336] on img at bounding box center [759, 331] width 210 height 52
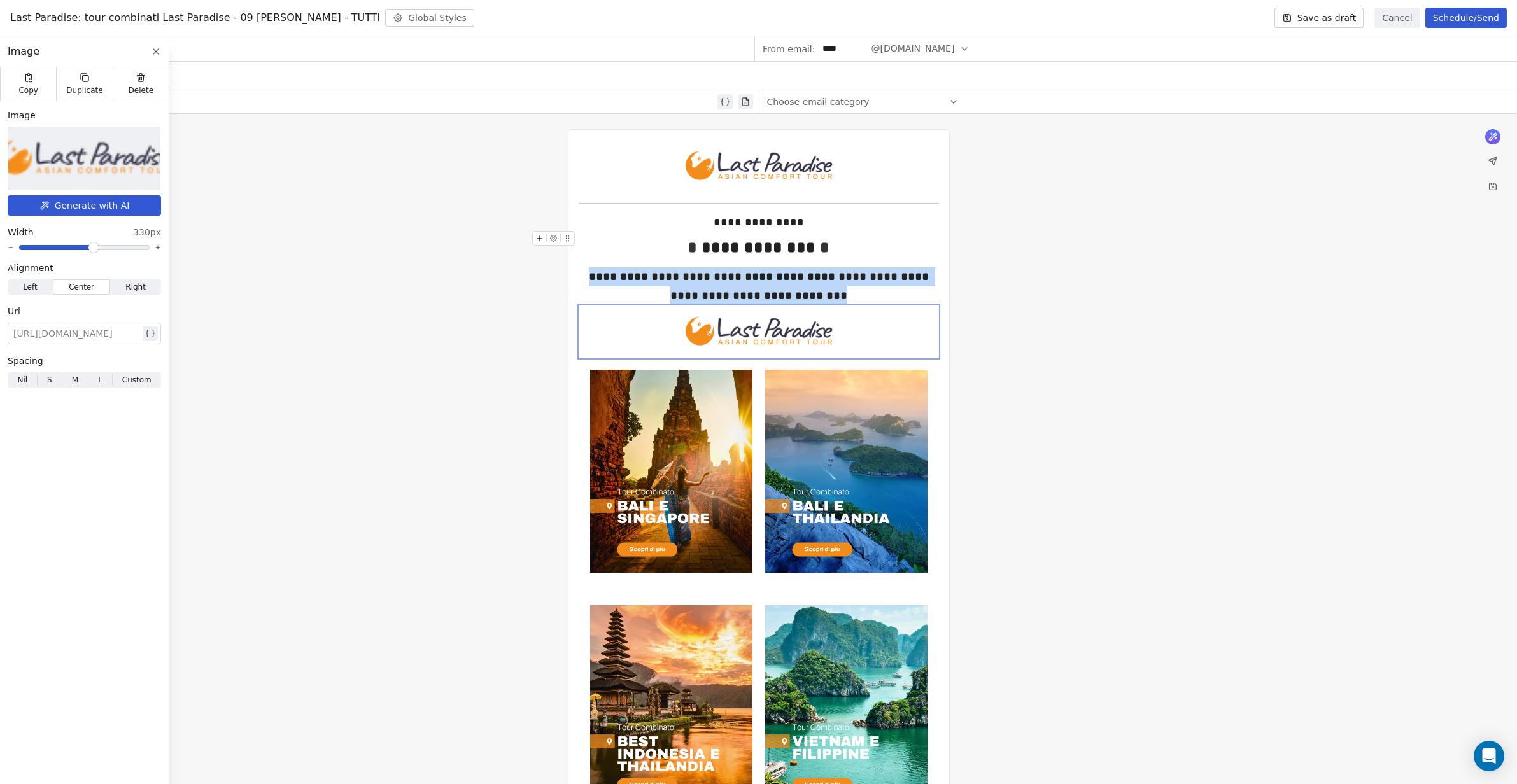
click at [82, 162] on img at bounding box center [84, 158] width 246 height 62
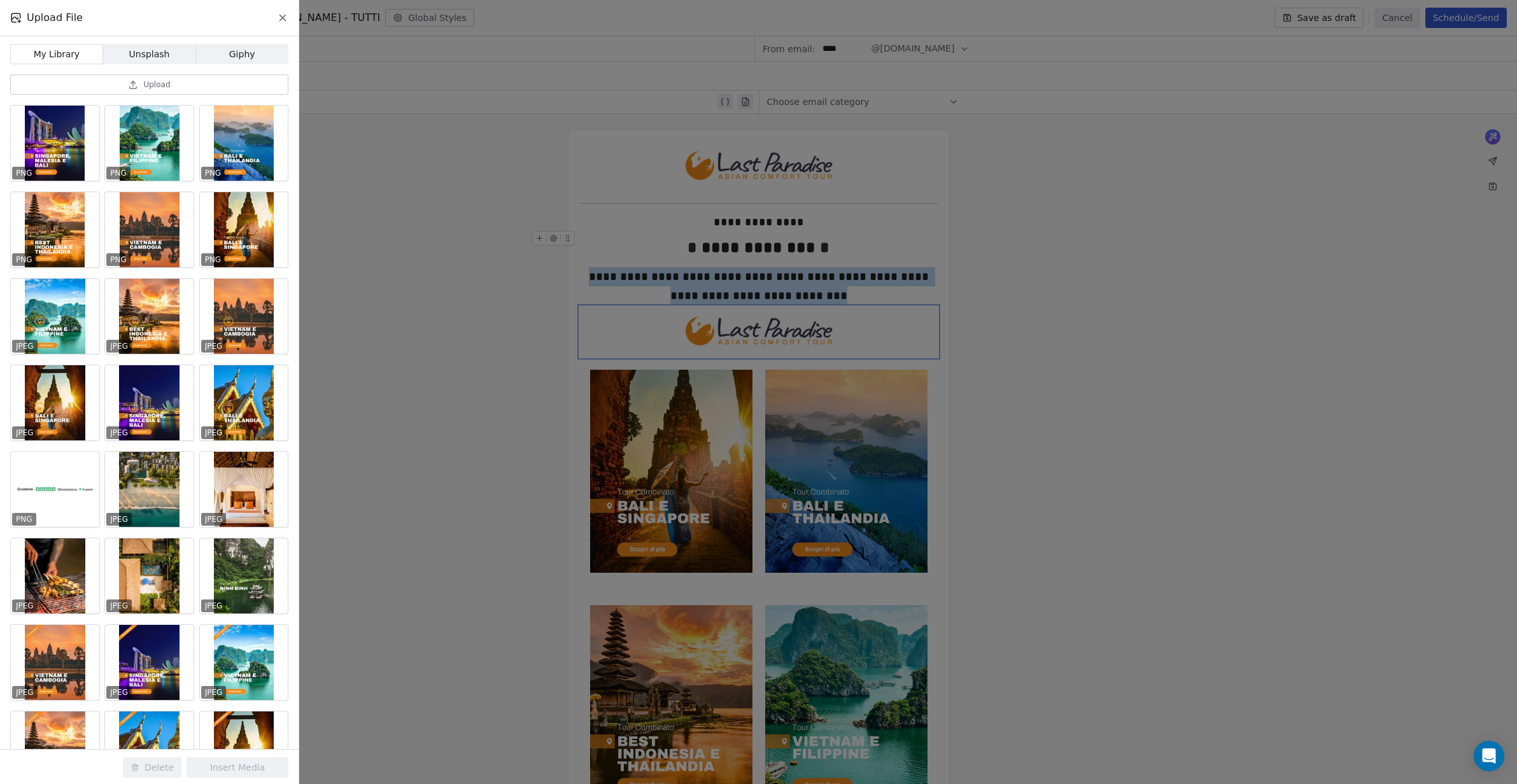
click at [145, 79] on span "Upload" at bounding box center [157, 85] width 27 height 10
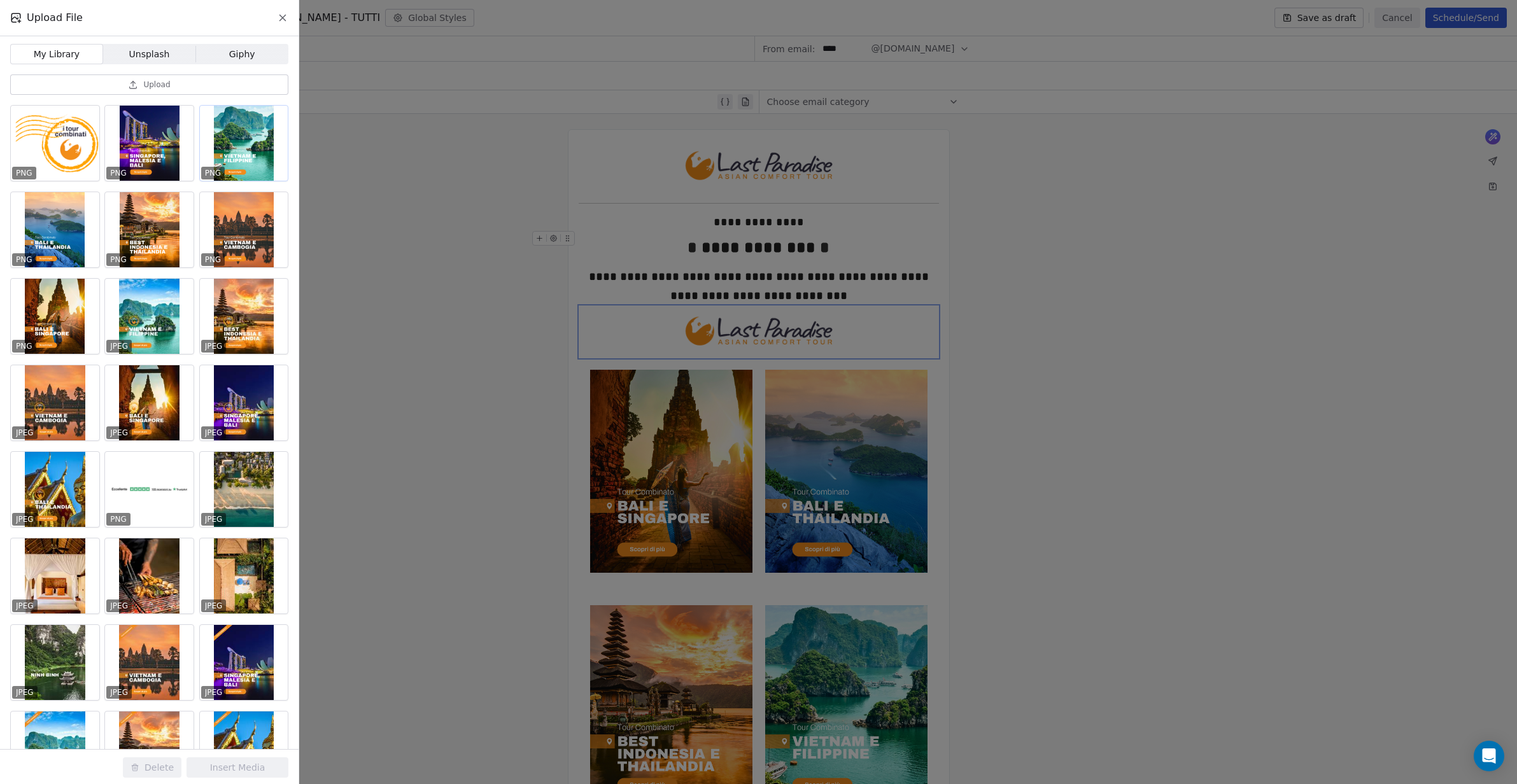
click at [69, 141] on div at bounding box center [55, 143] width 88 height 75
drag, startPoint x: 256, startPoint y: 125, endPoint x: 265, endPoint y: 764, distance: 639.1
click at [265, 764] on button "Insert Media" at bounding box center [238, 767] width 102 height 20
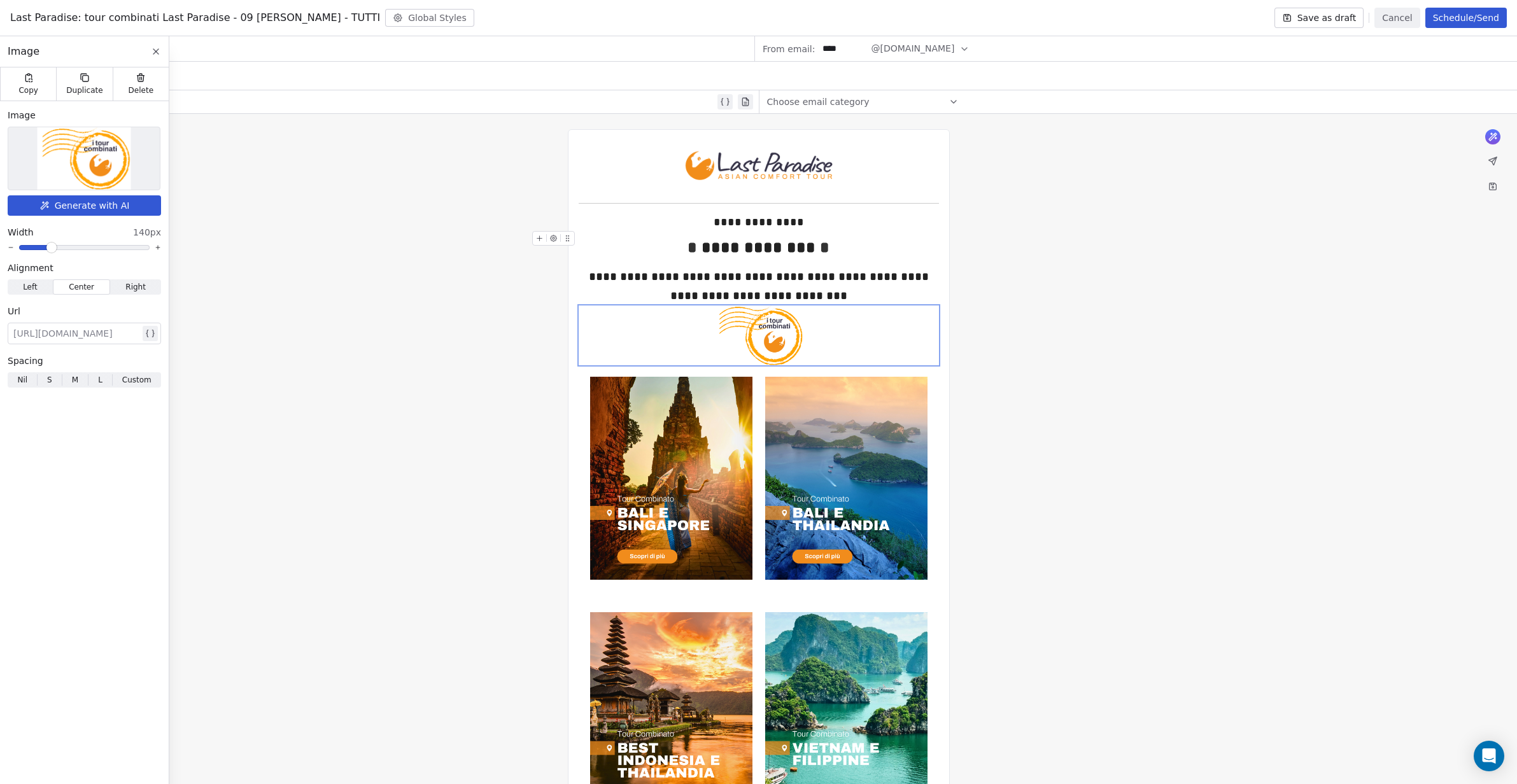
click at [49, 246] on span at bounding box center [52, 247] width 7 height 7
click at [100, 380] on span "L" at bounding box center [100, 379] width 4 height 11
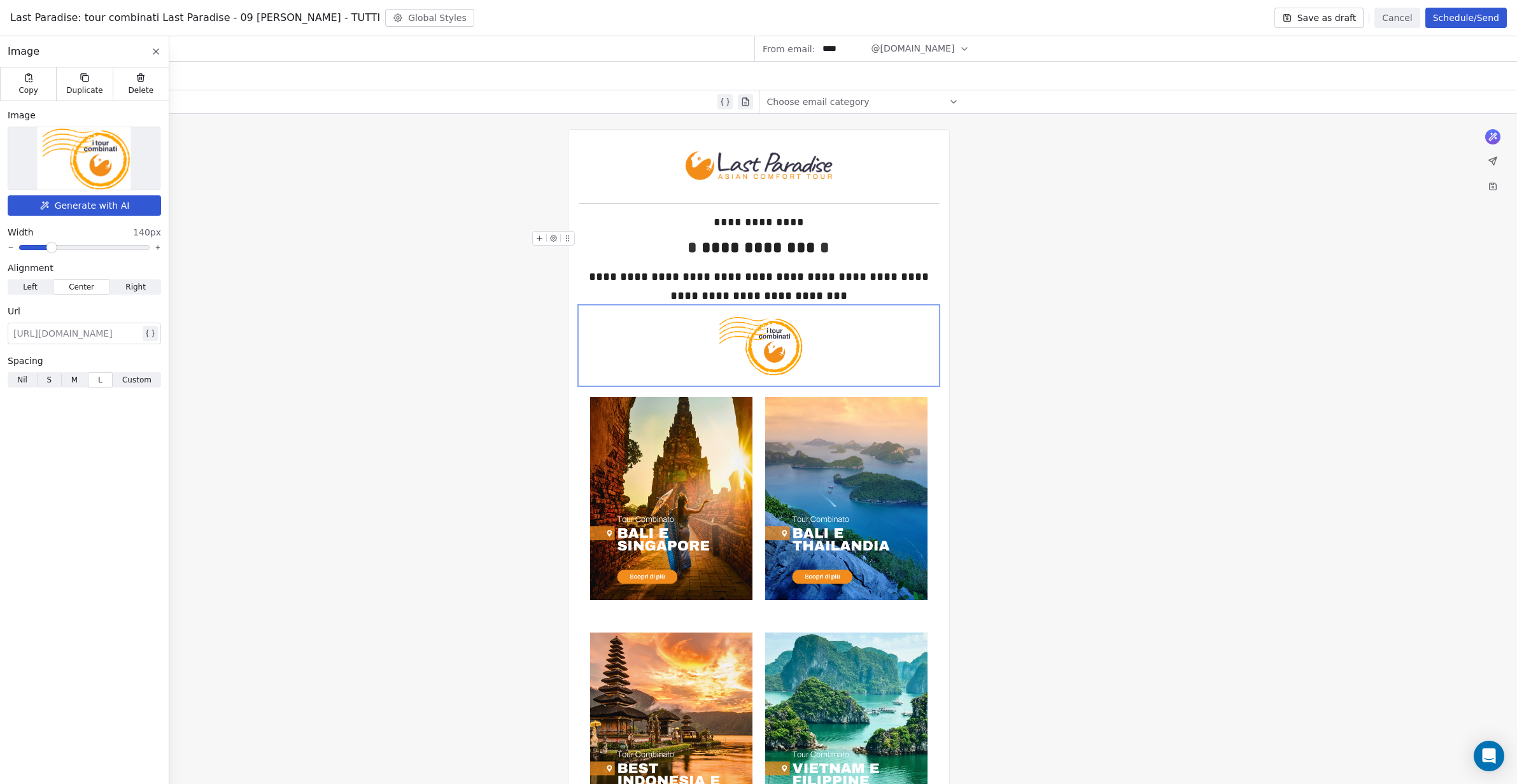
drag, startPoint x: 265, startPoint y: 764, endPoint x: 1054, endPoint y: 256, distance: 938.4
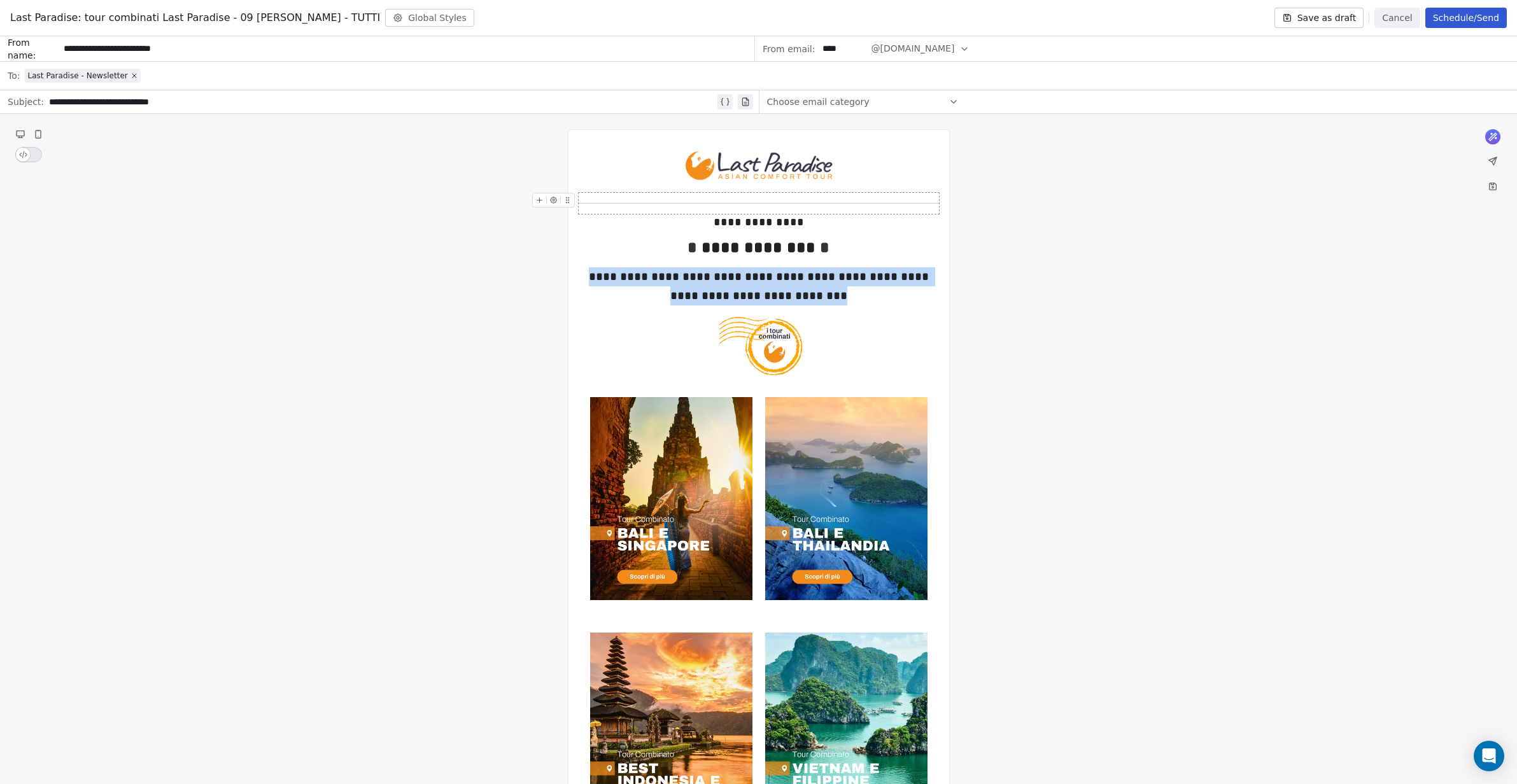
drag, startPoint x: 1054, startPoint y: 256, endPoint x: 617, endPoint y: 199, distance: 440.7
click at [617, 199] on div at bounding box center [758, 203] width 360 height 21
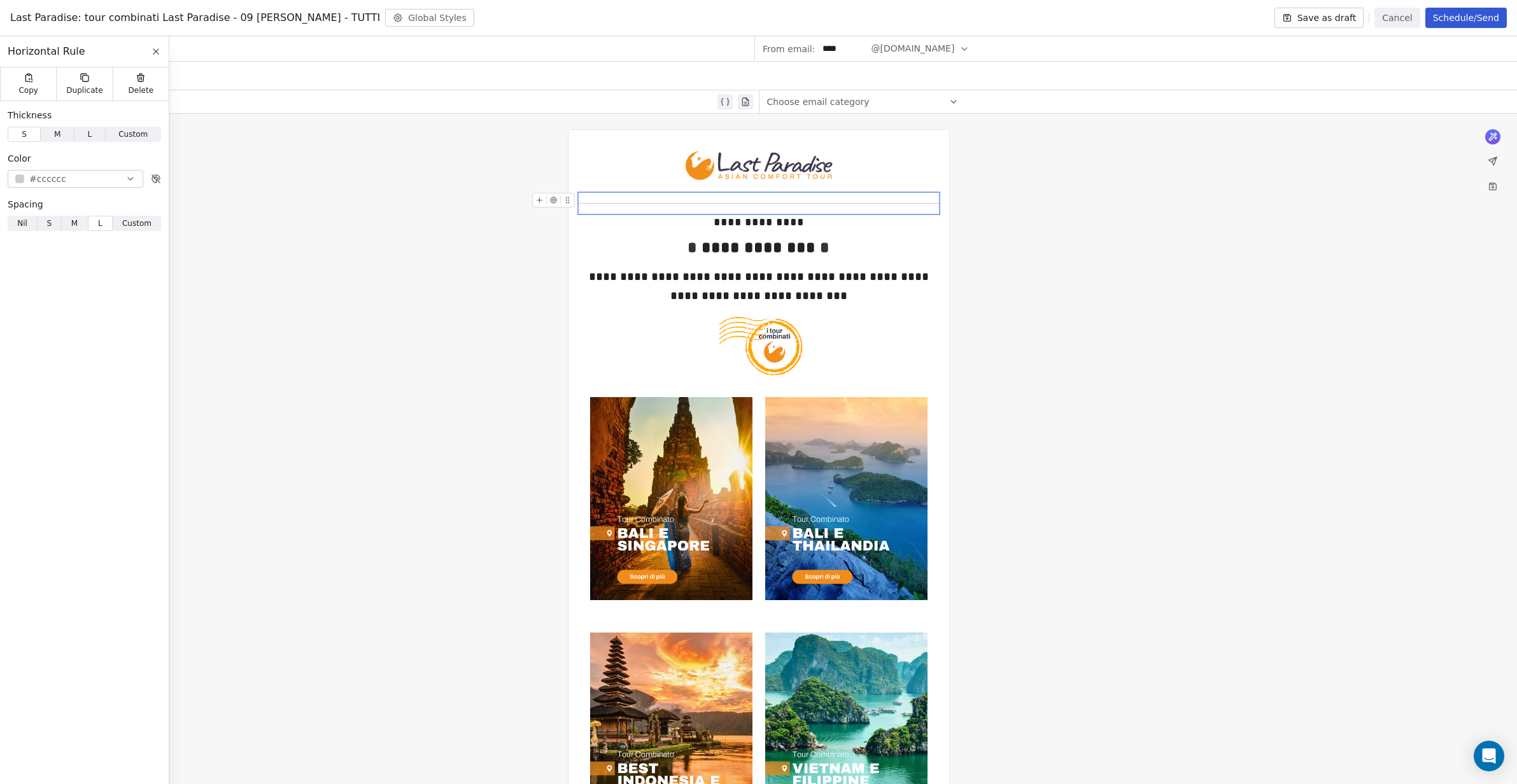
drag, startPoint x: 617, startPoint y: 199, endPoint x: 568, endPoint y: 199, distance: 49.0
click at [568, 199] on icon at bounding box center [567, 199] width 8 height 8
click at [86, 91] on span "Duplicate" at bounding box center [84, 91] width 36 height 10
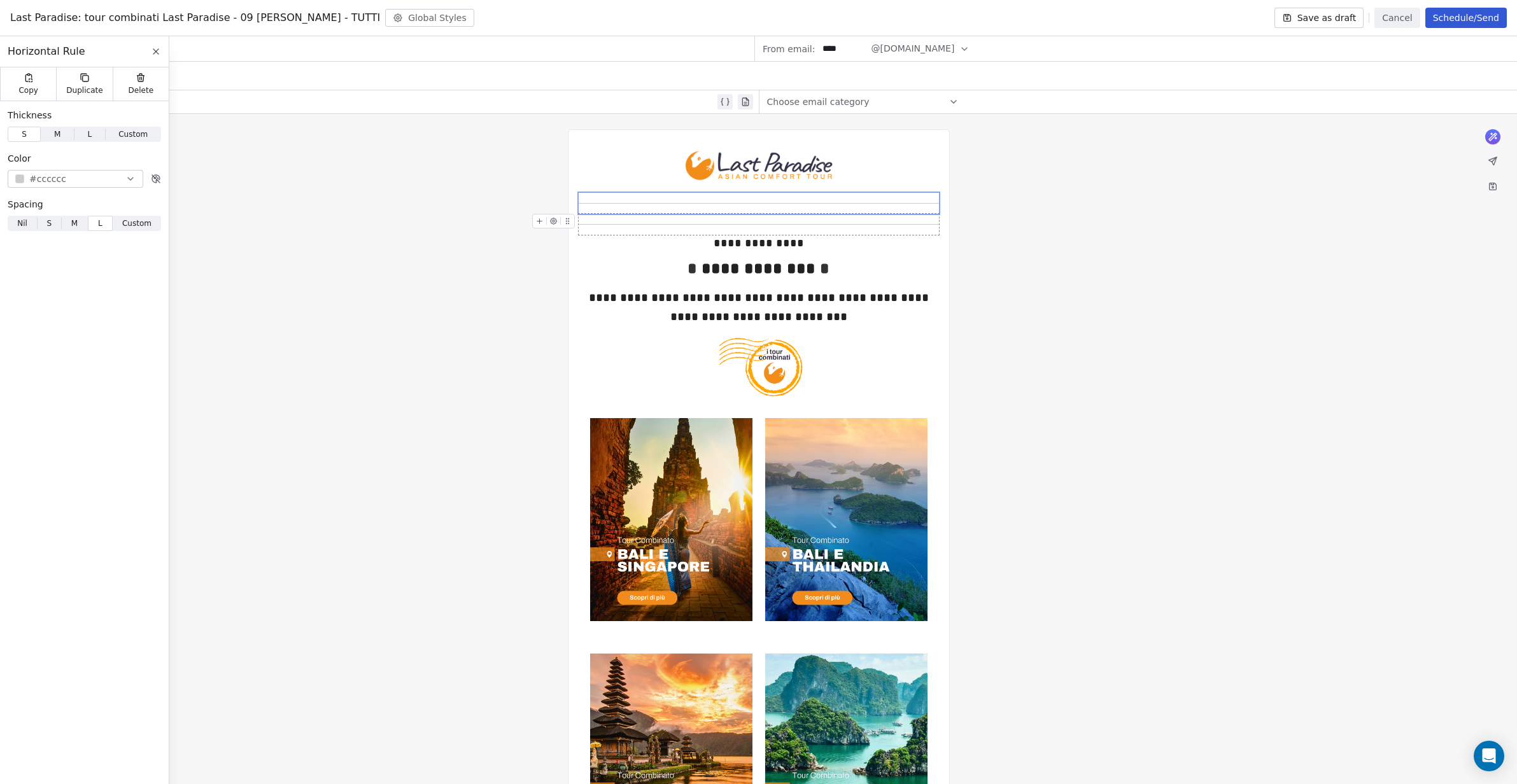
click at [567, 220] on icon at bounding box center [567, 220] width 8 height 8
drag, startPoint x: 567, startPoint y: 220, endPoint x: 577, endPoint y: 233, distance: 16.4
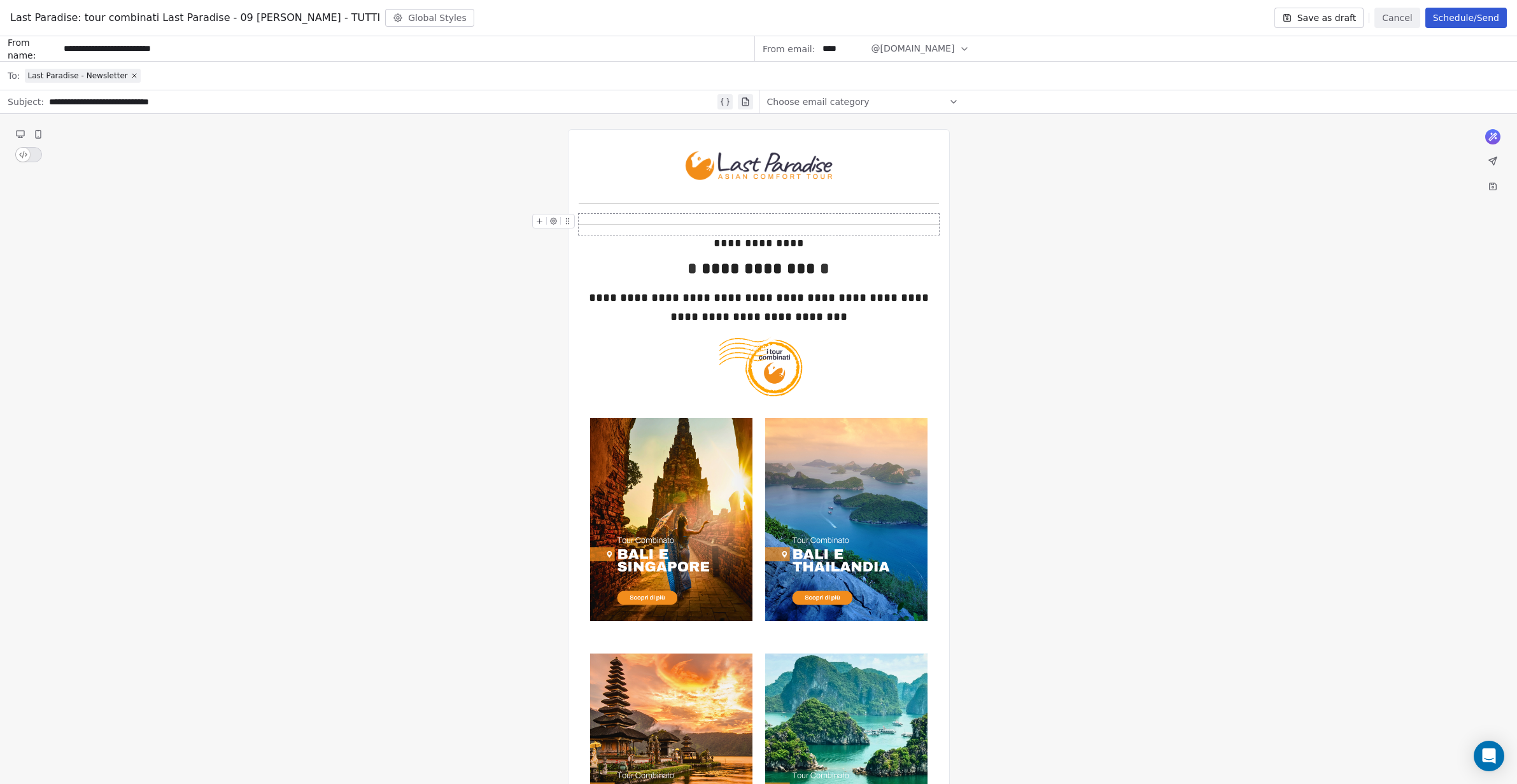
click at [587, 222] on div at bounding box center [758, 224] width 360 height 21
drag, startPoint x: 566, startPoint y: 221, endPoint x: 568, endPoint y: 242, distance: 21.1
drag, startPoint x: 567, startPoint y: 217, endPoint x: 575, endPoint y: 225, distance: 11.3
click at [569, 235] on div at bounding box center [556, 225] width 48 height 22
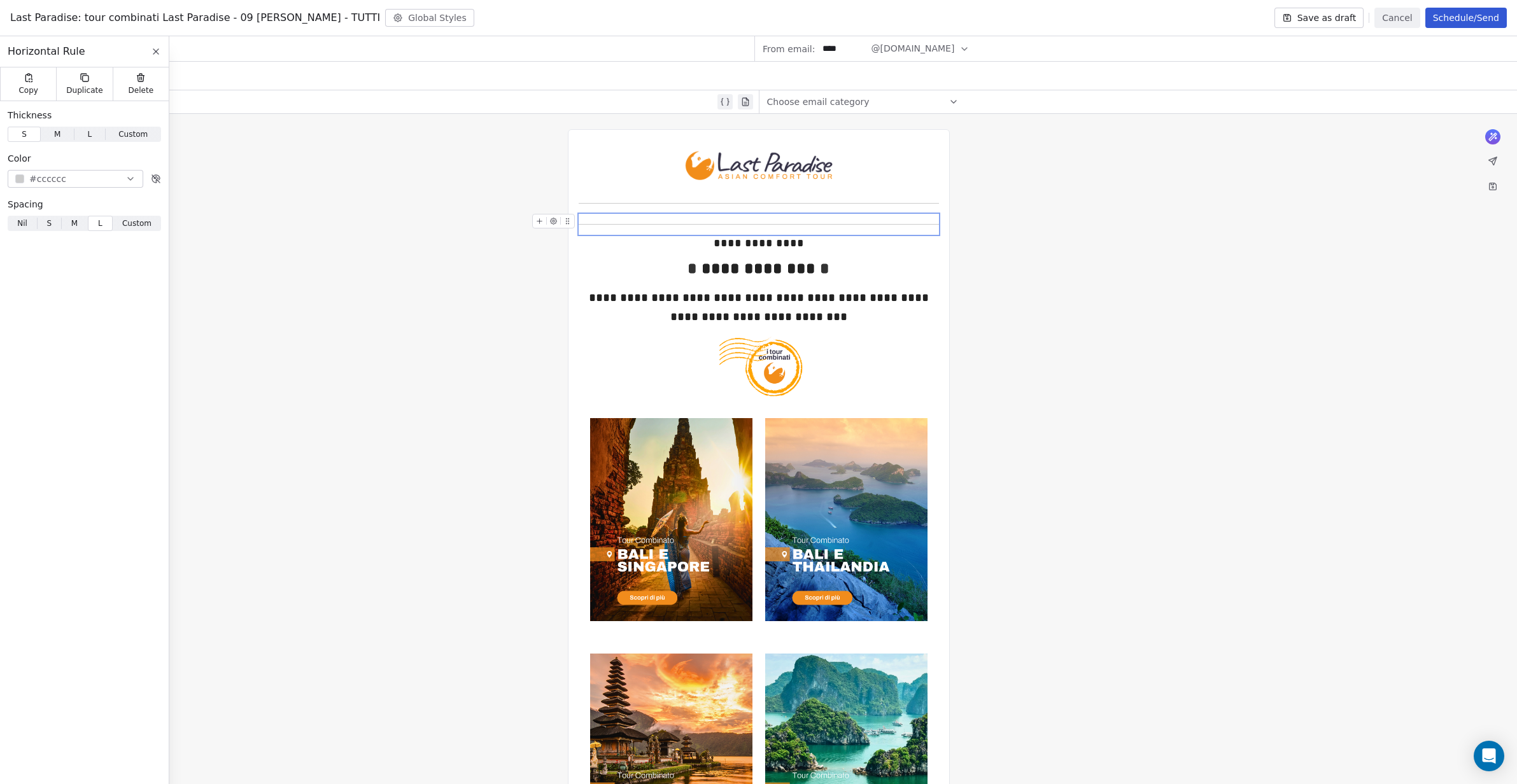
drag, startPoint x: 587, startPoint y: 223, endPoint x: 573, endPoint y: 232, distance: 16.6
click at [591, 222] on div at bounding box center [758, 224] width 360 height 21
drag, startPoint x: 566, startPoint y: 220, endPoint x: 577, endPoint y: 227, distance: 13.0
click at [577, 227] on div at bounding box center [556, 225] width 48 height 22
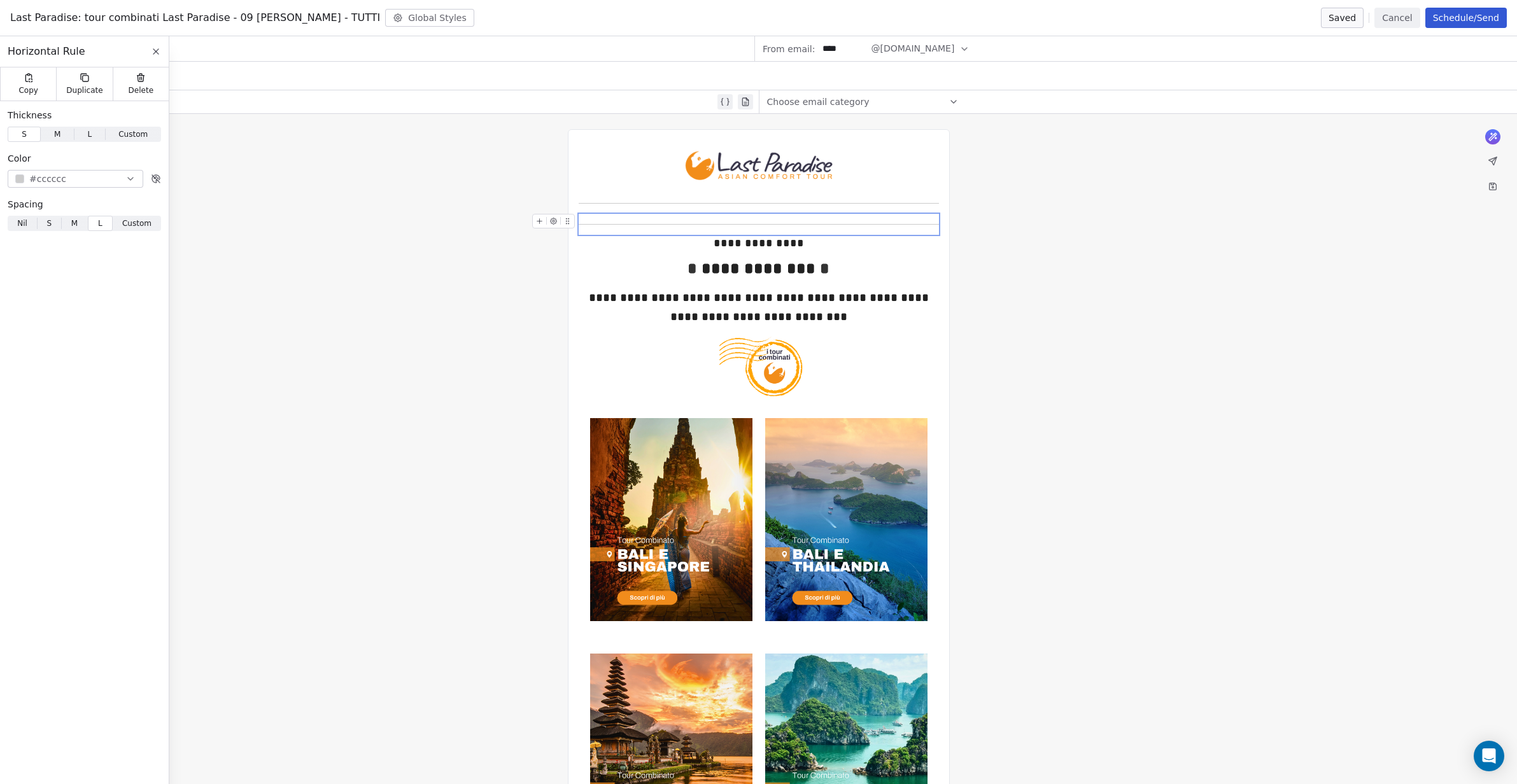
drag, startPoint x: 566, startPoint y: 221, endPoint x: 563, endPoint y: 256, distance: 35.1
click at [612, 220] on div at bounding box center [758, 224] width 360 height 21
click at [142, 78] on icon at bounding box center [141, 79] width 6 height 6
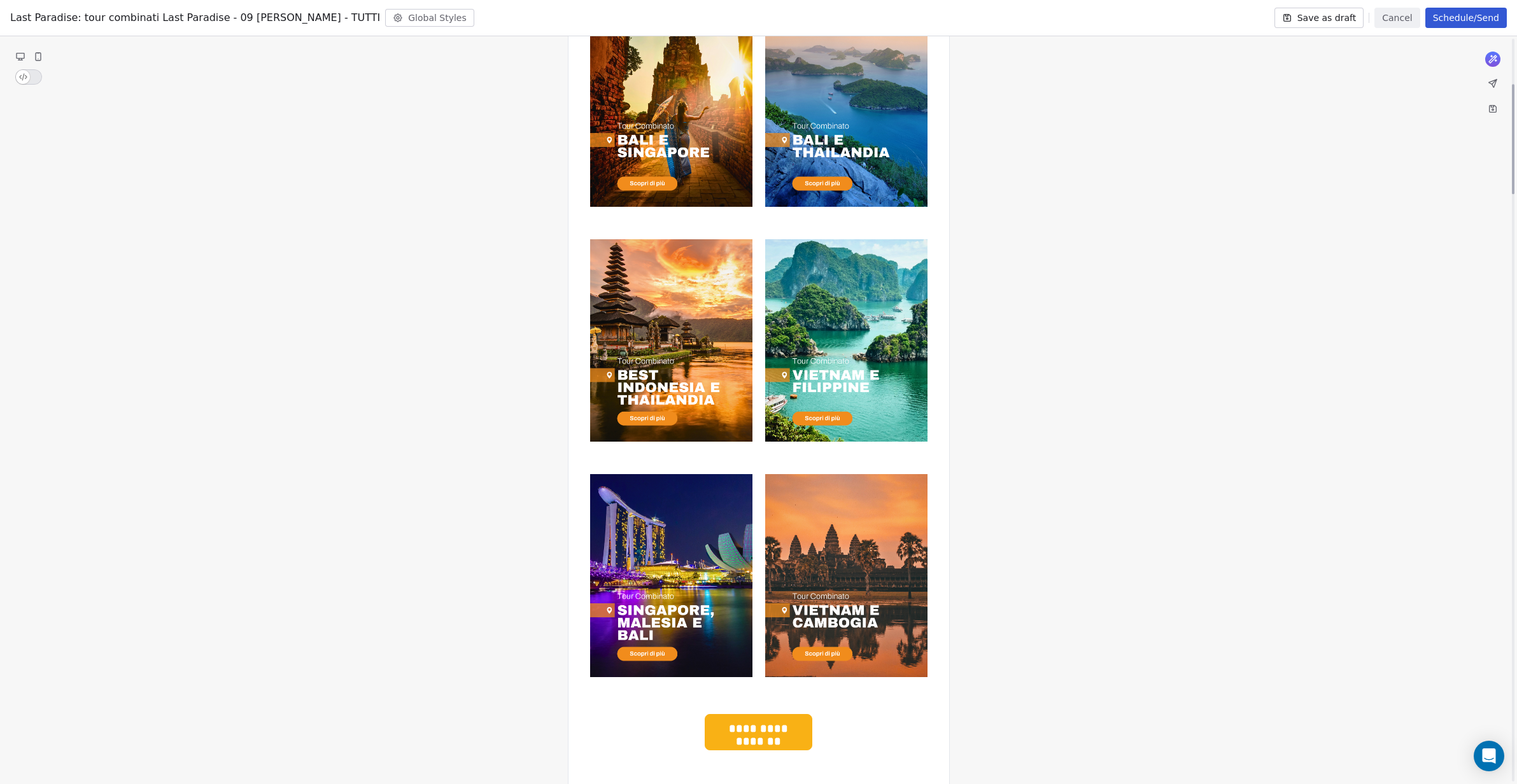
scroll to position [189, 0]
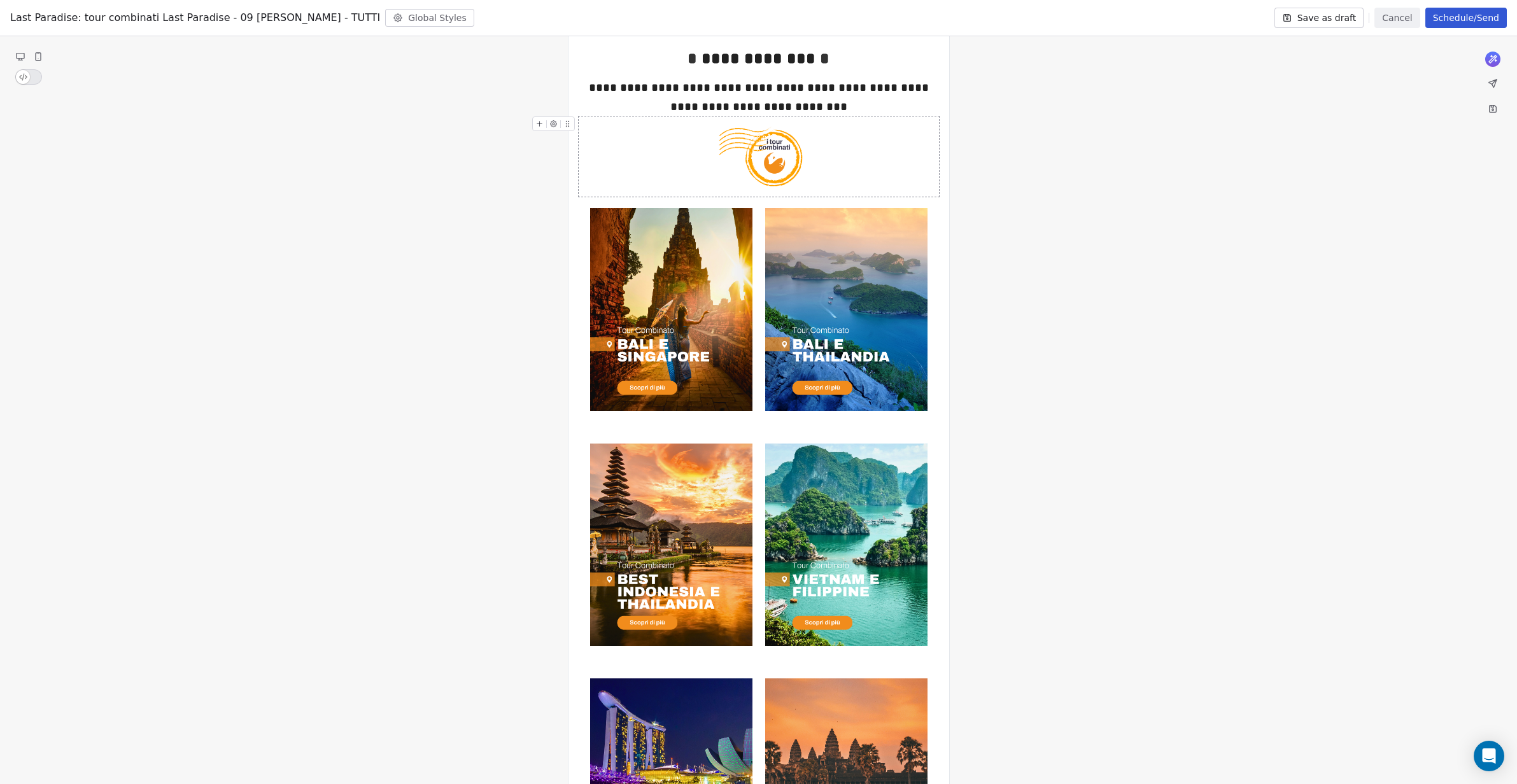
click at [1490, 78] on icon at bounding box center [1492, 83] width 10 height 10
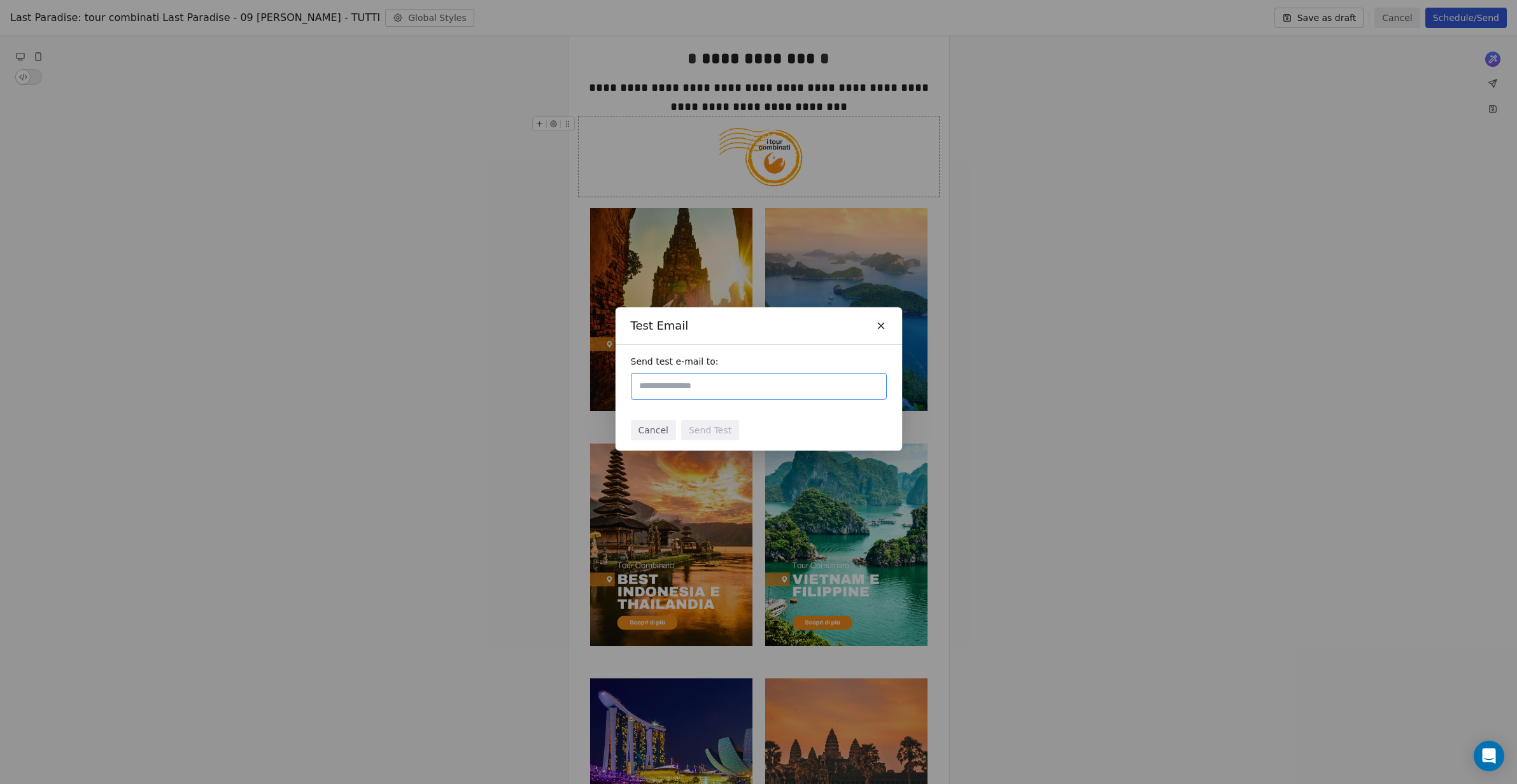
click at [743, 387] on input "text" at bounding box center [759, 386] width 244 height 15
type input "**********"
drag, startPoint x: 843, startPoint y: 428, endPoint x: 760, endPoint y: 430, distance: 83.0
click at [840, 428] on div "Cancel Send Test" at bounding box center [759, 430] width 286 height 40
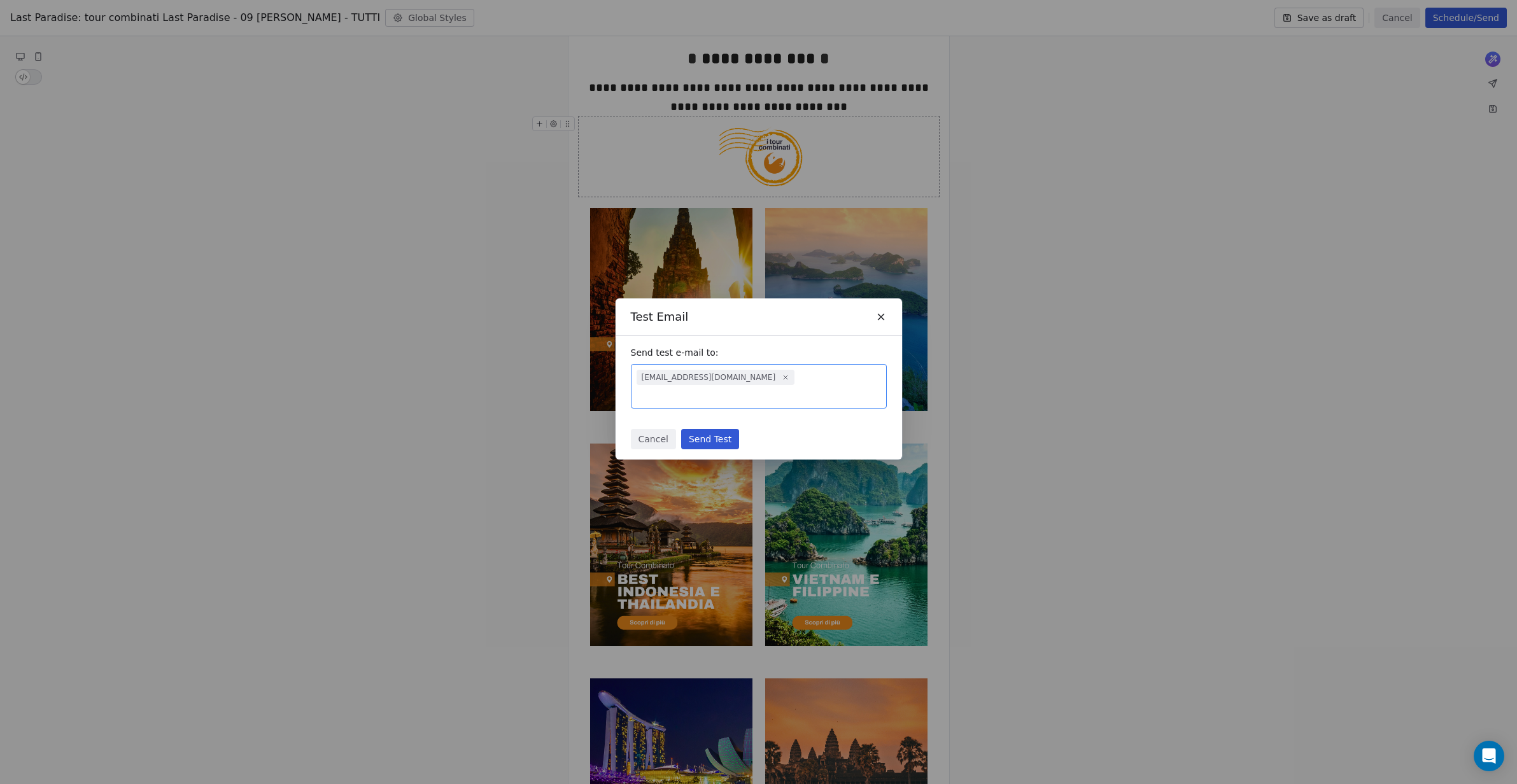
click at [725, 430] on button "Send Test" at bounding box center [709, 438] width 58 height 20
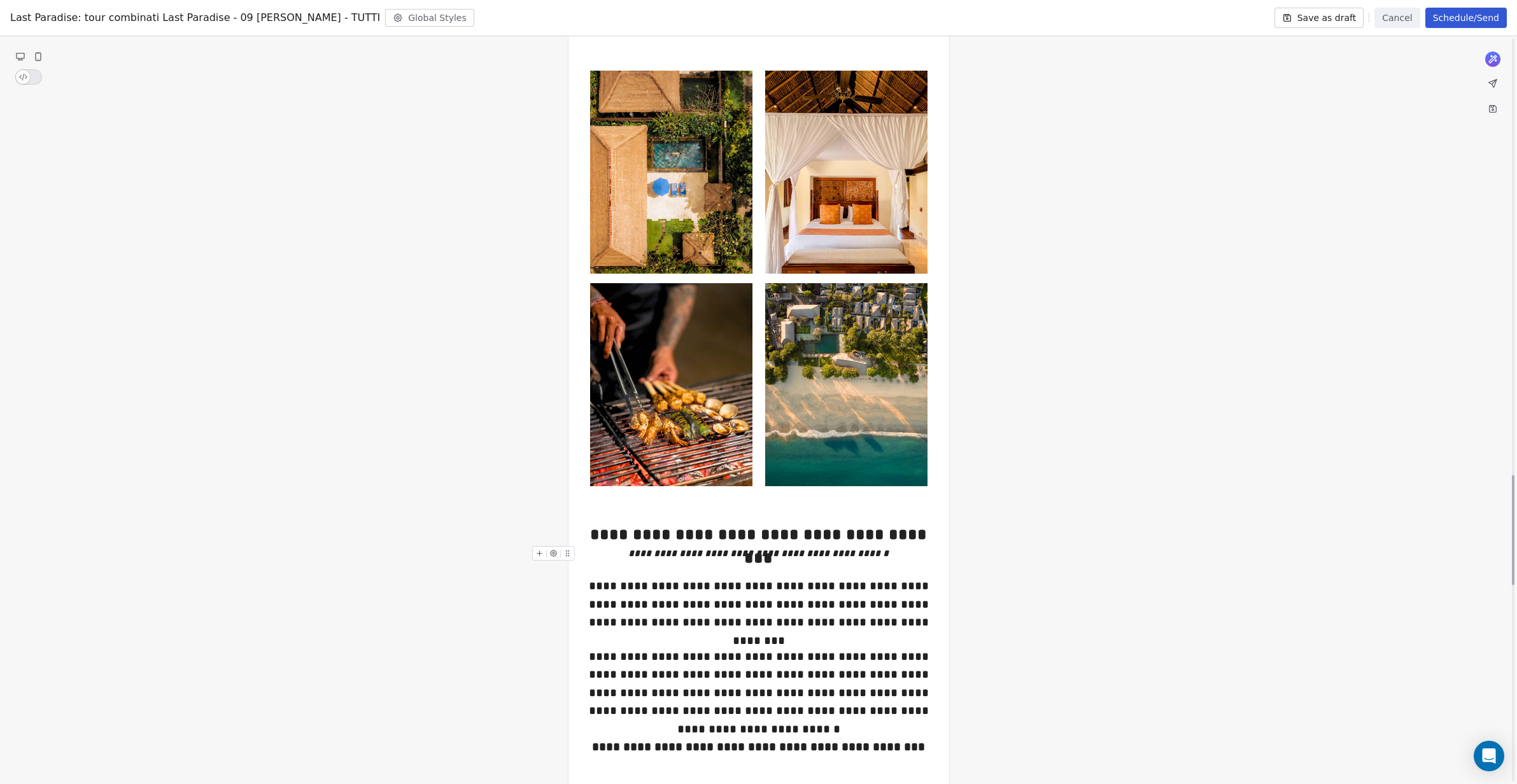
scroll to position [2983, 0]
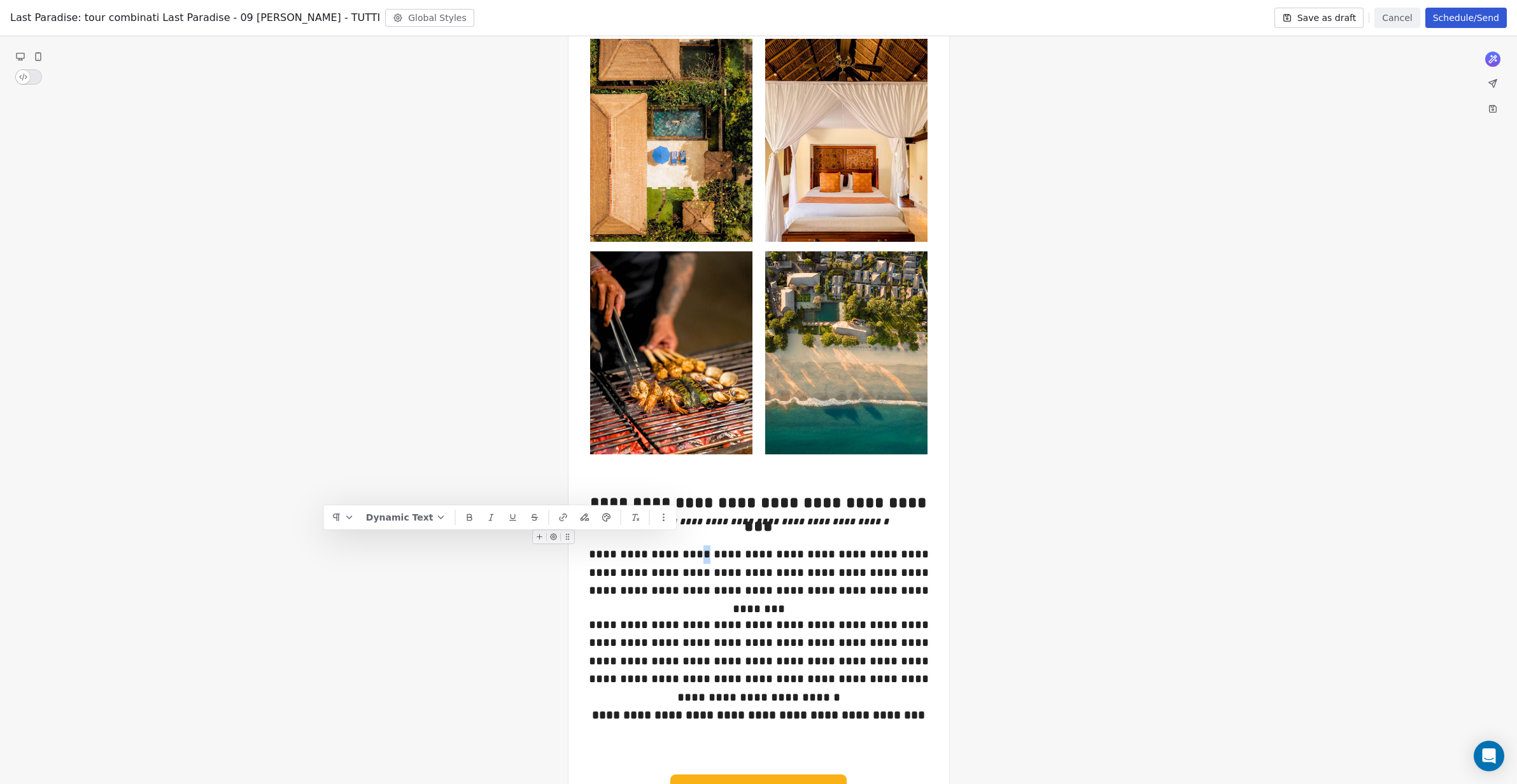
click at [673, 545] on div "**********" at bounding box center [758, 572] width 360 height 55
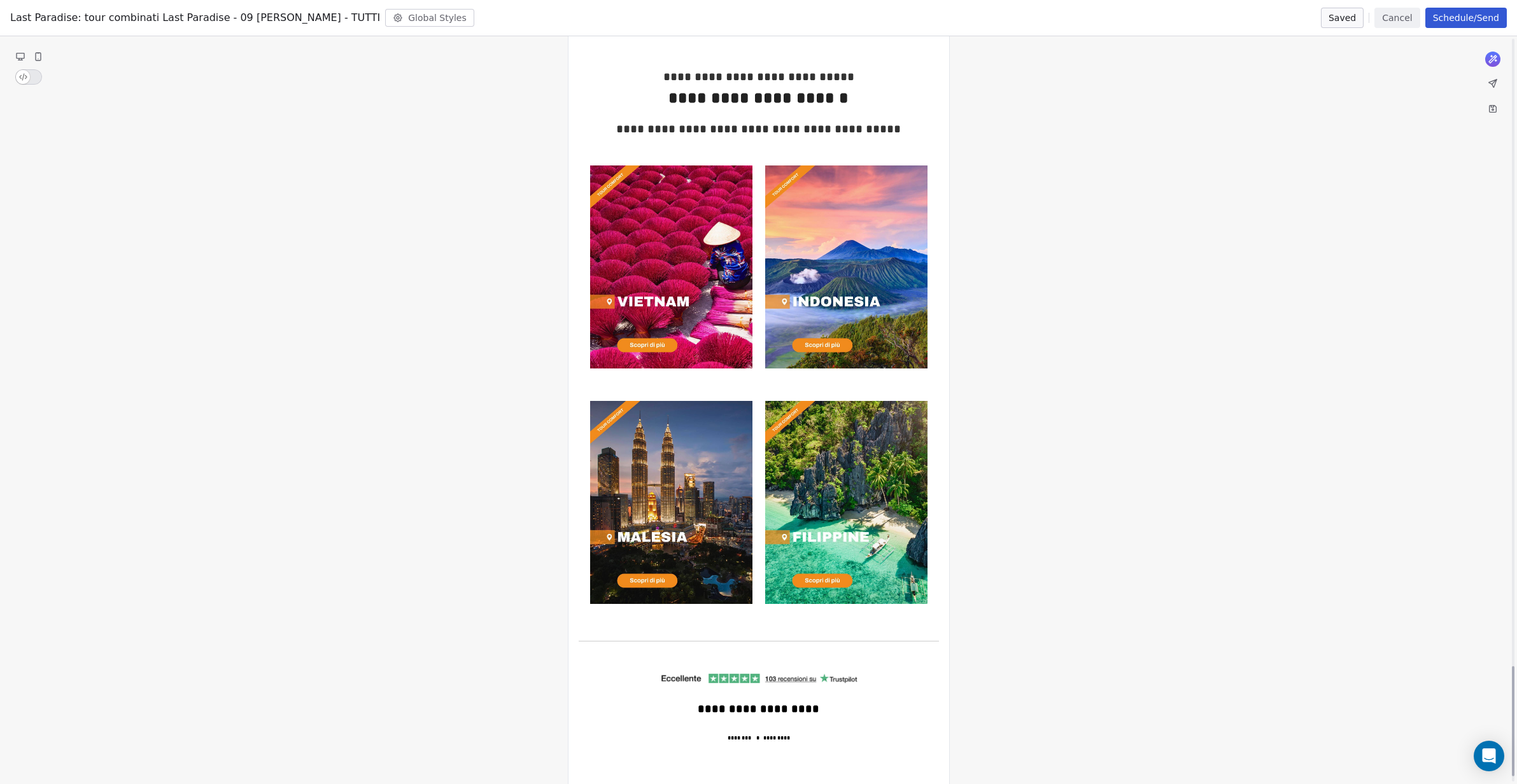
scroll to position [4308, 0]
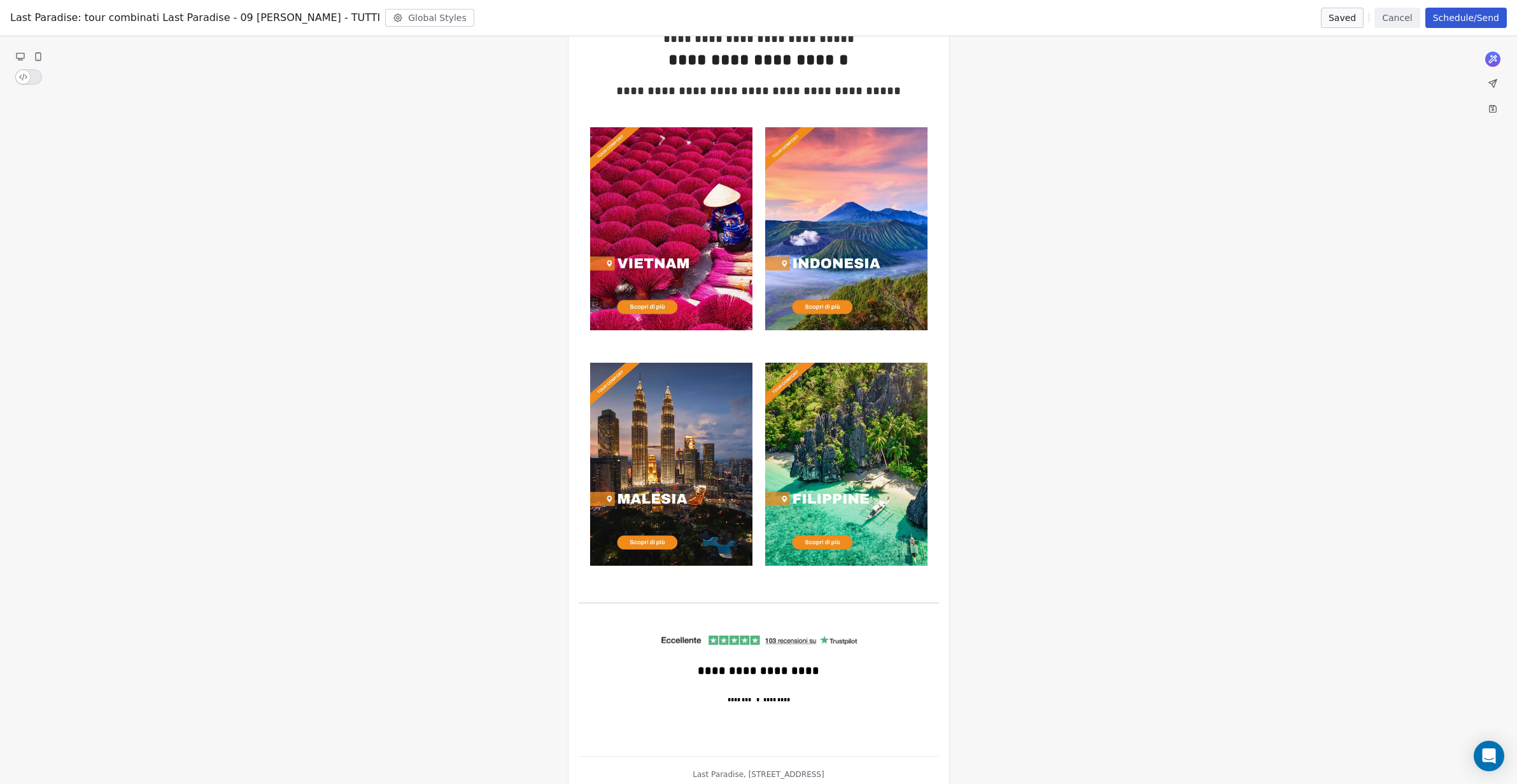
click at [1492, 85] on icon at bounding box center [1492, 83] width 7 height 7
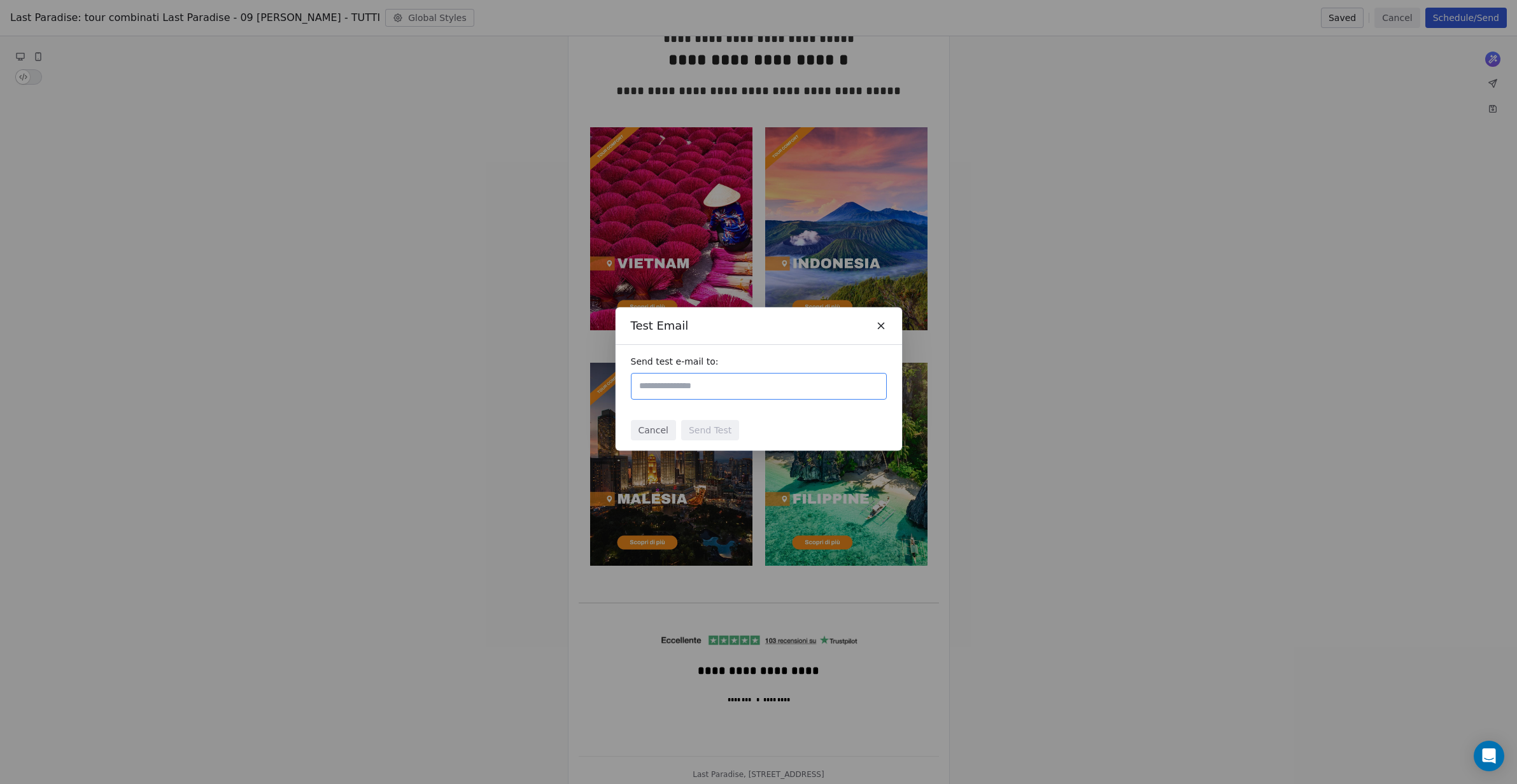
paste input "**********"
type input "**********"
click at [767, 431] on div "Cancel Send Test" at bounding box center [759, 430] width 286 height 40
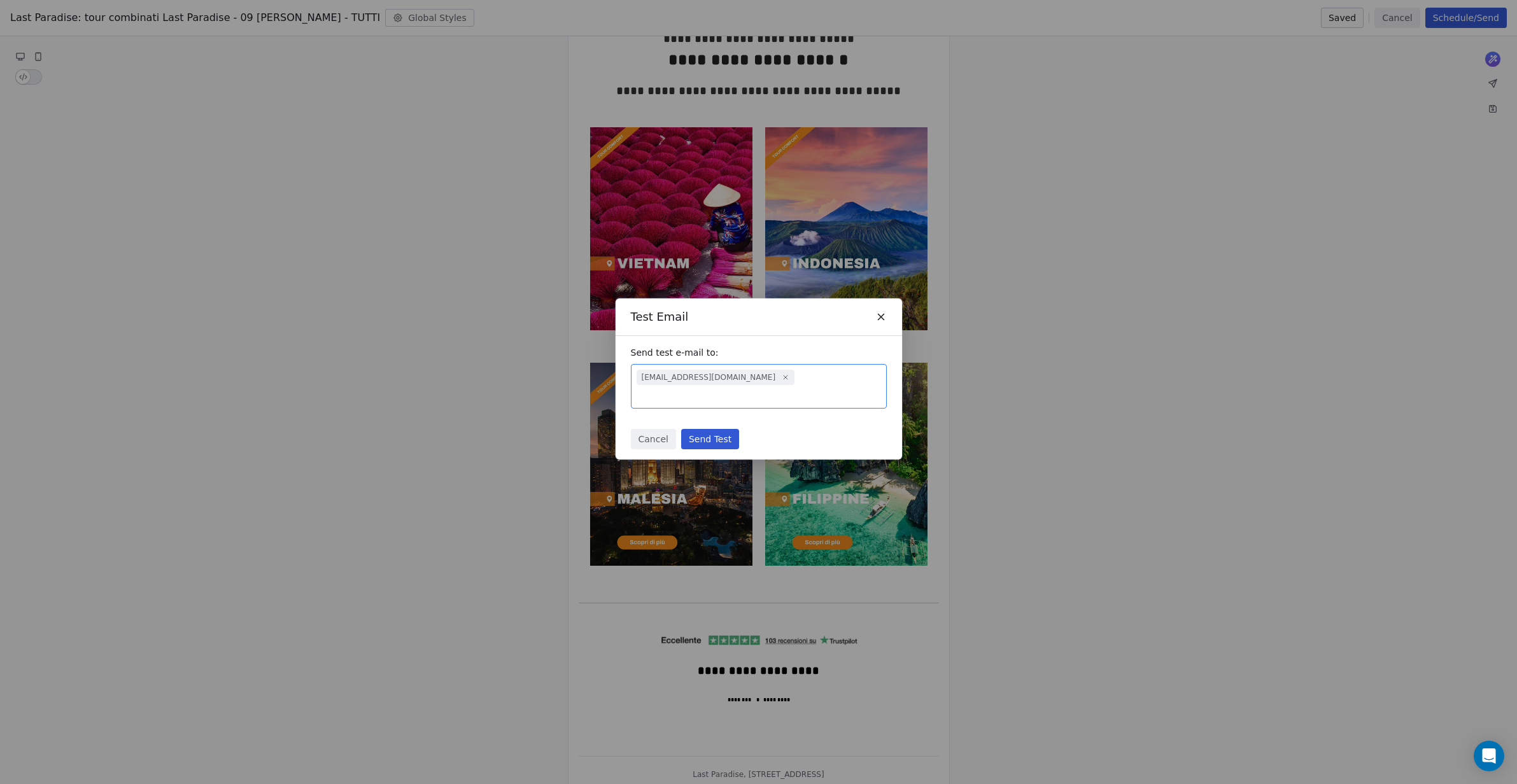
click at [720, 431] on button "Send Test" at bounding box center [709, 438] width 58 height 20
